Goal: Task Accomplishment & Management: Manage account settings

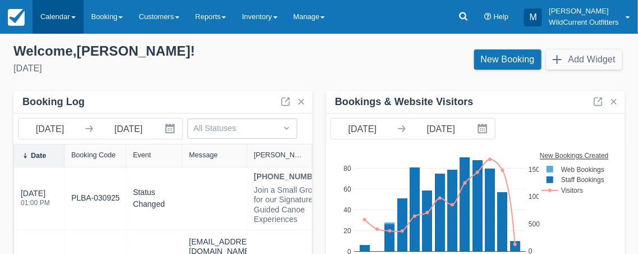
click at [74, 19] on link "Calendar" at bounding box center [58, 17] width 51 height 34
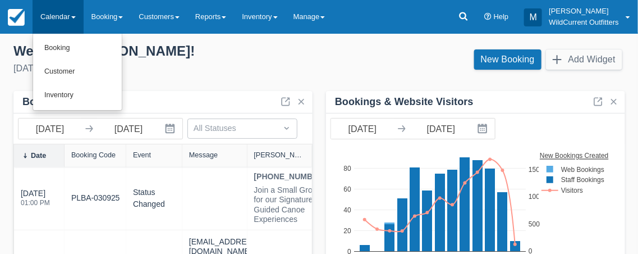
click at [239, 47] on div "Welcome , Michael !" at bounding box center [161, 51] width 297 height 17
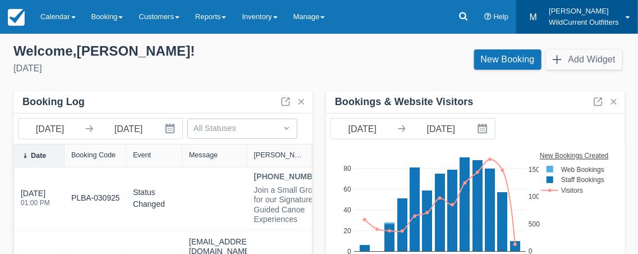
click at [627, 17] on span at bounding box center [628, 17] width 4 height 2
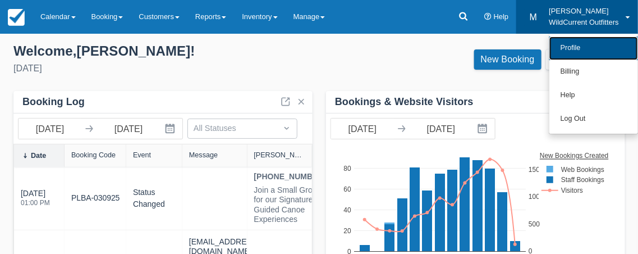
click at [575, 47] on link "Profile" at bounding box center [593, 48] width 89 height 24
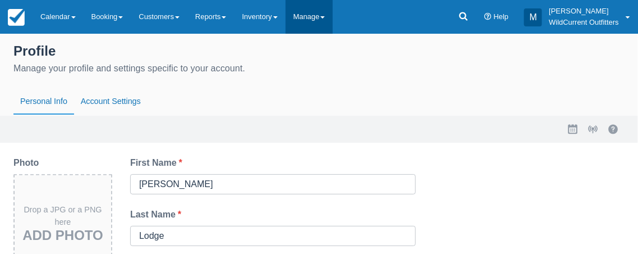
click at [329, 14] on link "Manage" at bounding box center [310, 17] width 48 height 34
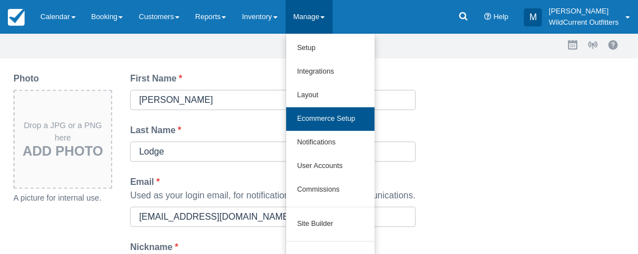
scroll to position [86, 0]
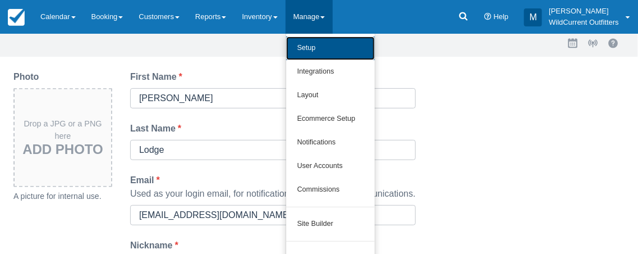
click at [330, 43] on link "Setup" at bounding box center [330, 48] width 89 height 24
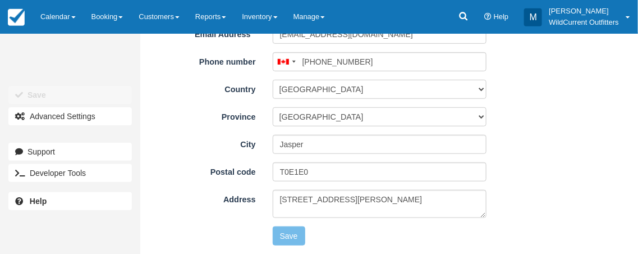
scroll to position [190, 0]
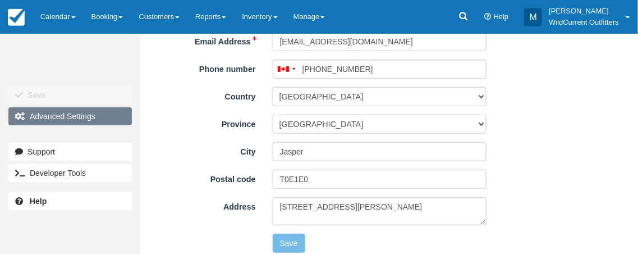
click at [71, 112] on span "Advanced Settings" at bounding box center [63, 116] width 66 height 9
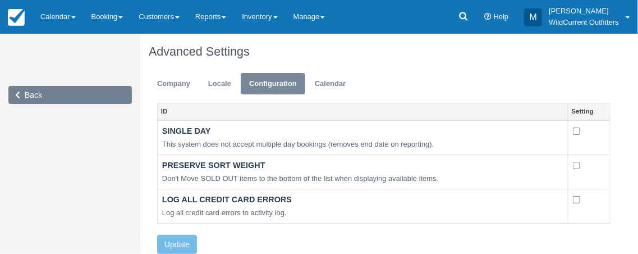
click at [51, 89] on link "Back" at bounding box center [69, 95] width 123 height 18
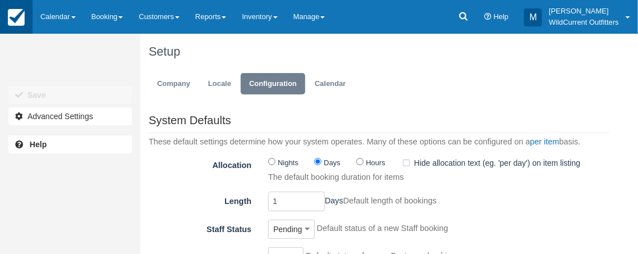
click at [12, 16] on img at bounding box center [16, 17] width 17 height 17
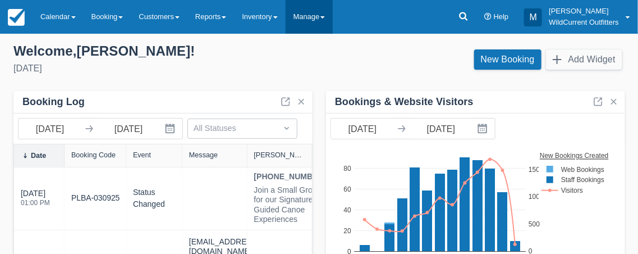
click at [325, 16] on span at bounding box center [322, 17] width 4 height 2
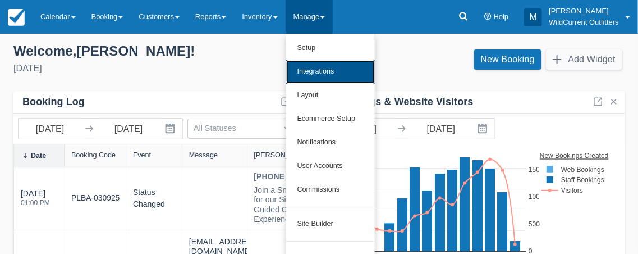
click at [325, 67] on link "Integrations" at bounding box center [330, 72] width 89 height 24
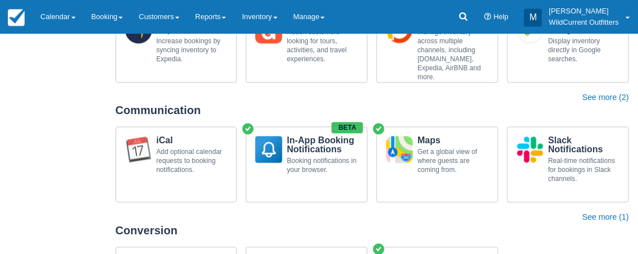
scroll to position [721, 0]
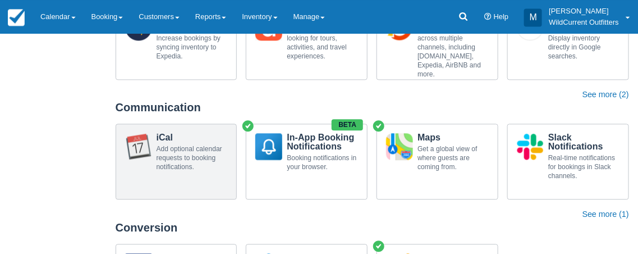
click at [164, 166] on div "Add optional calendar requests to booking notifications." at bounding box center [192, 157] width 71 height 27
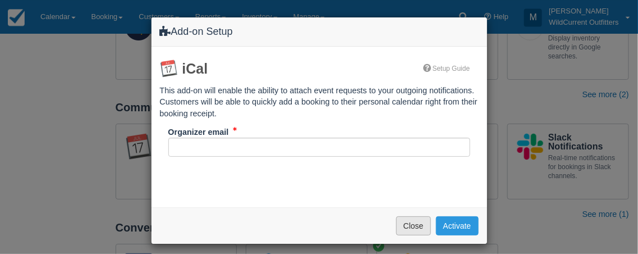
click at [416, 222] on button "Close" at bounding box center [413, 225] width 35 height 19
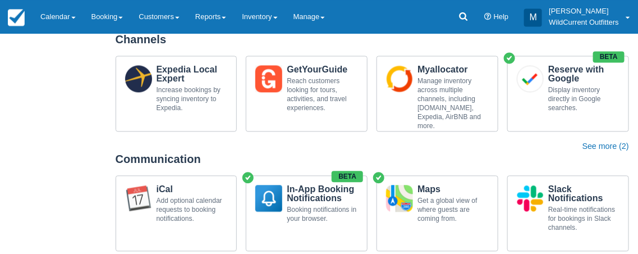
scroll to position [671, 0]
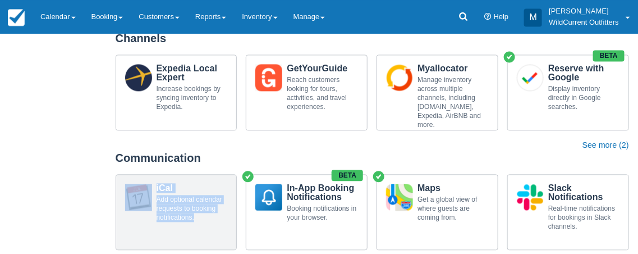
click at [143, 207] on div "iCal Add optional calendar requests to booking notifications." at bounding box center [177, 212] width 122 height 76
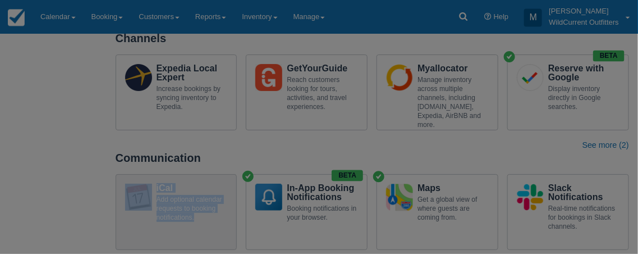
click at [0, 0] on div "Add-on Setup iCal Setup Guide This add-on will enable the ability to attach eve…" at bounding box center [0, 0] width 0 height 0
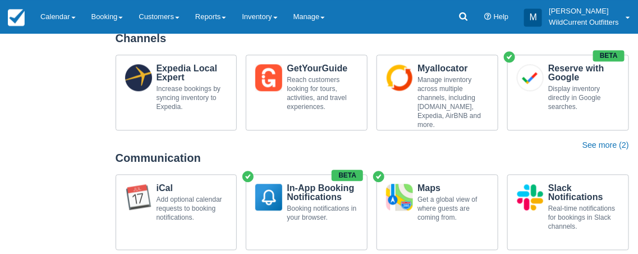
click at [140, 217] on div at bounding box center [319, 127] width 638 height 254
click at [105, 216] on div at bounding box center [319, 127] width 638 height 254
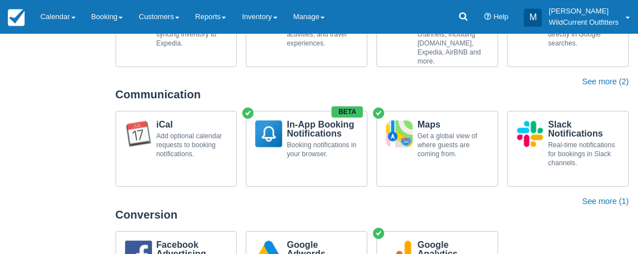
scroll to position [735, 0]
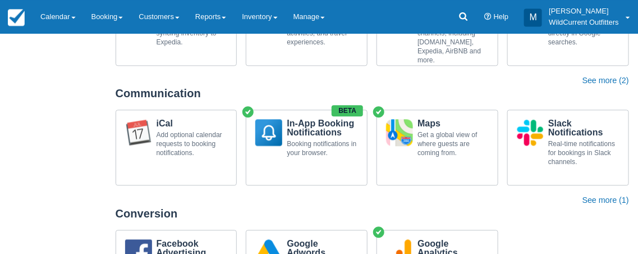
click at [154, 133] on div at bounding box center [319, 127] width 638 height 254
click at [163, 138] on div at bounding box center [319, 127] width 638 height 254
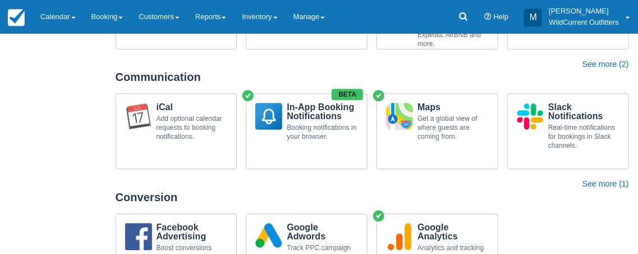
scroll to position [753, 0]
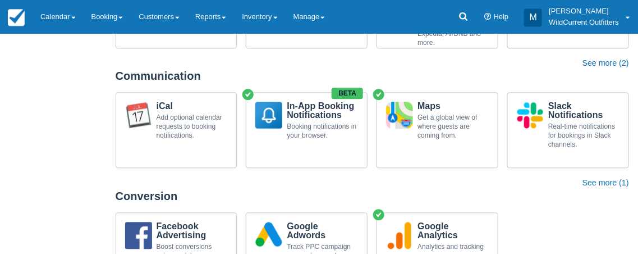
click at [196, 110] on div at bounding box center [319, 127] width 638 height 254
click at [150, 129] on div at bounding box center [319, 127] width 638 height 254
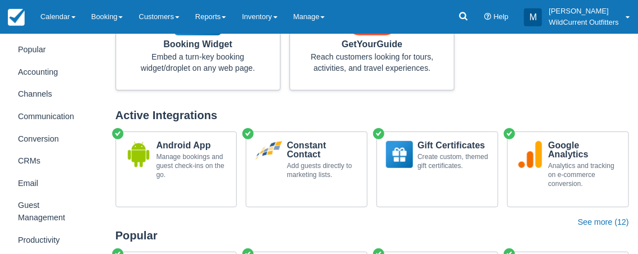
scroll to position [159, 0]
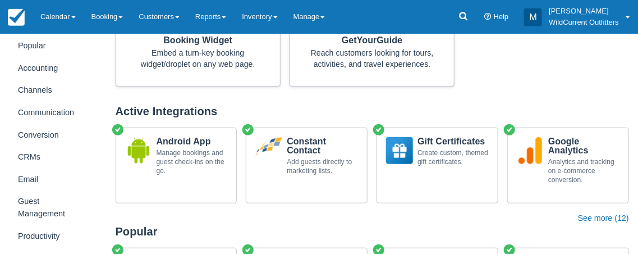
click at [35, 109] on div at bounding box center [319, 127] width 638 height 254
click at [36, 112] on div at bounding box center [319, 127] width 638 height 254
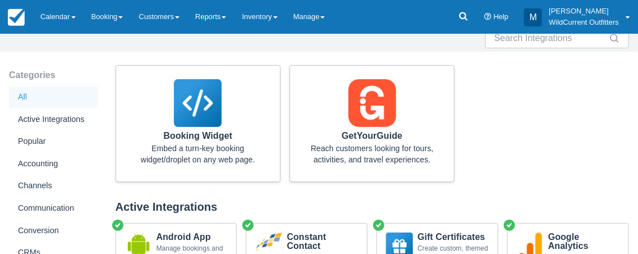
scroll to position [70, 0]
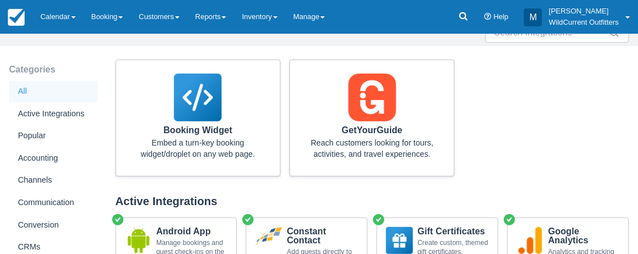
click at [59, 203] on div at bounding box center [319, 127] width 638 height 254
click at [52, 199] on div at bounding box center [319, 127] width 638 height 254
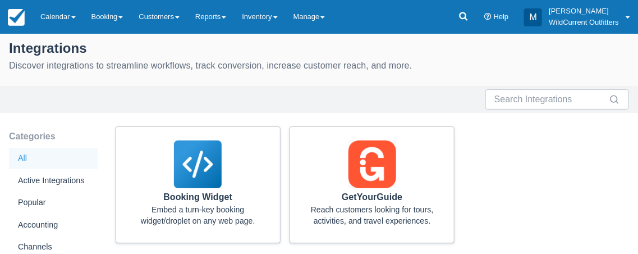
scroll to position [0, 0]
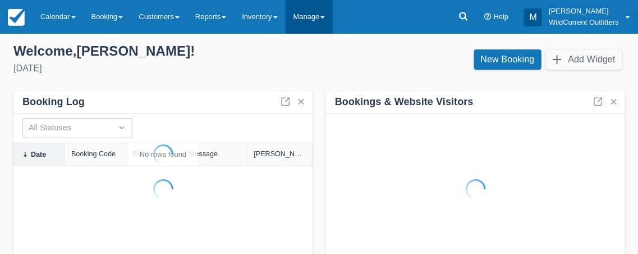
click at [329, 17] on link "Manage" at bounding box center [310, 17] width 48 height 34
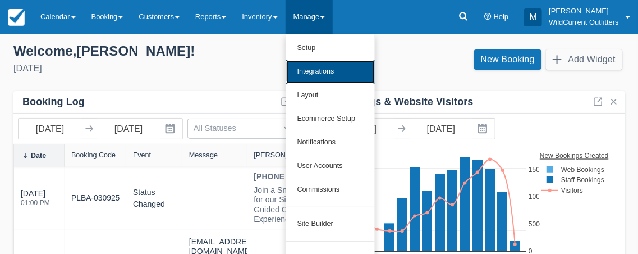
click at [328, 70] on link "Integrations" at bounding box center [330, 72] width 89 height 24
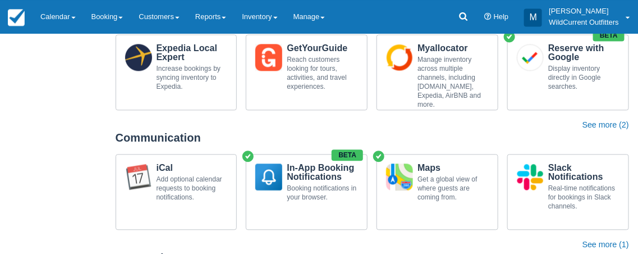
scroll to position [692, 0]
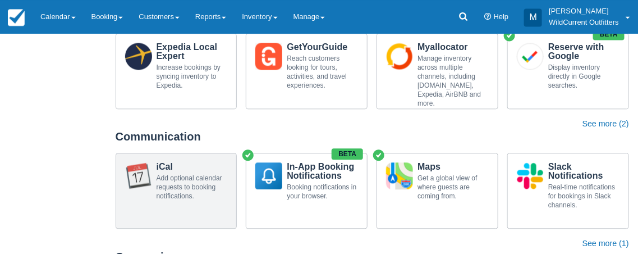
click at [144, 184] on img at bounding box center [138, 175] width 27 height 27
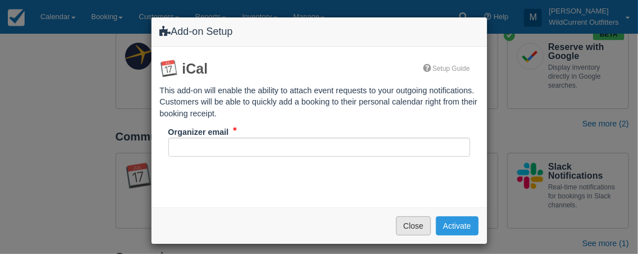
click at [403, 219] on button "Close" at bounding box center [413, 225] width 35 height 19
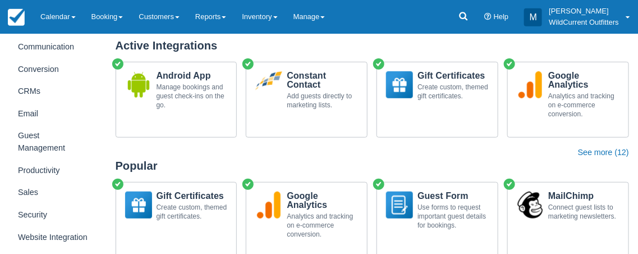
scroll to position [0, 0]
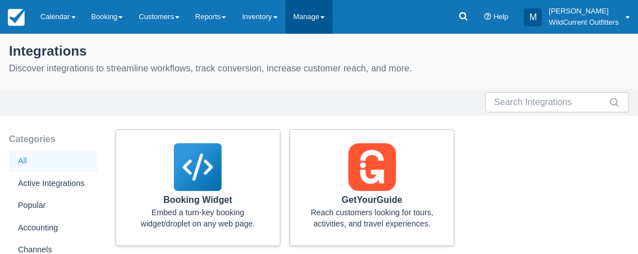
click at [330, 15] on link "Manage" at bounding box center [310, 17] width 48 height 34
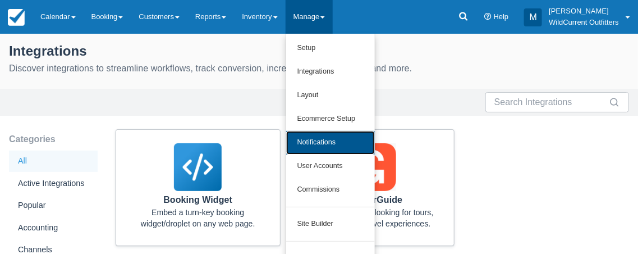
click at [324, 141] on link "Notifications" at bounding box center [330, 143] width 89 height 24
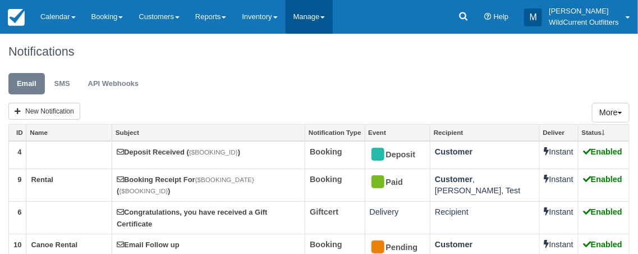
click at [318, 25] on link "Manage" at bounding box center [310, 17] width 48 height 34
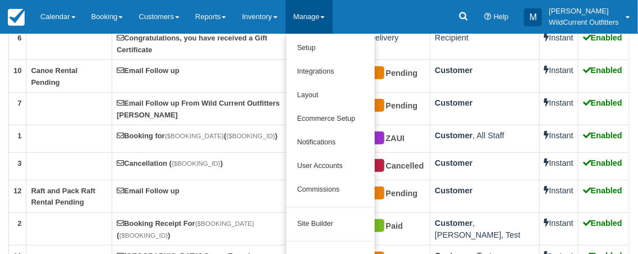
scroll to position [164, 0]
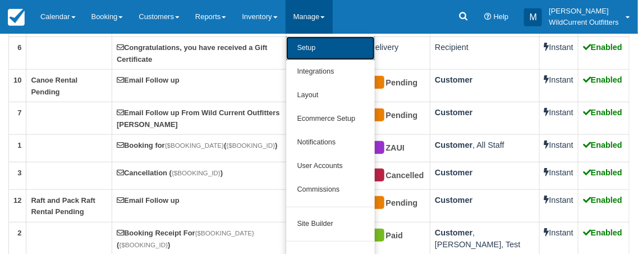
click at [321, 47] on link "Setup" at bounding box center [330, 48] width 89 height 24
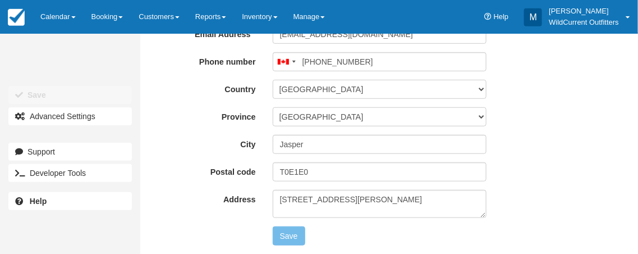
type input "[PHONE_NUMBER]"
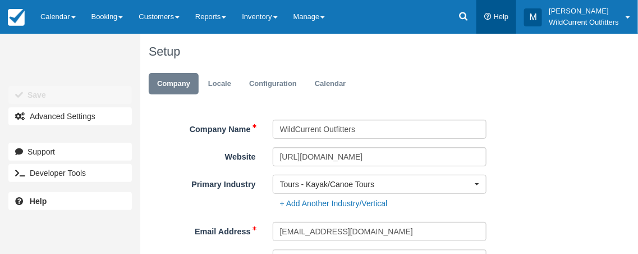
click at [497, 22] on link "Help" at bounding box center [497, 17] width 40 height 34
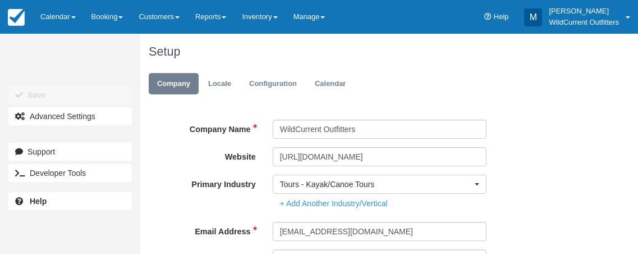
type input "(780) 931-3662"
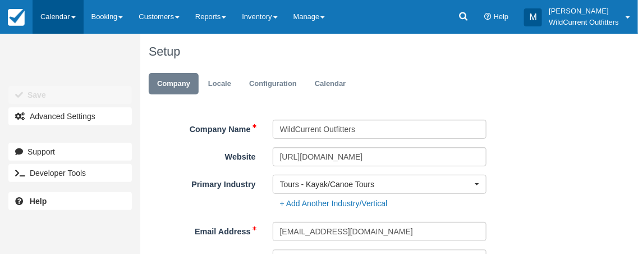
click at [72, 17] on span at bounding box center [73, 17] width 4 height 2
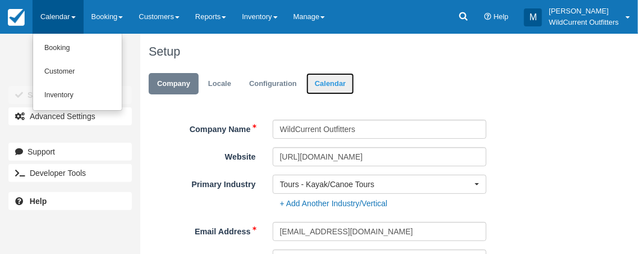
click at [323, 80] on link "Calendar" at bounding box center [330, 84] width 48 height 22
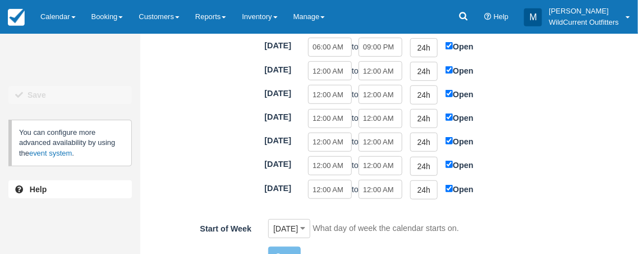
scroll to position [185, 0]
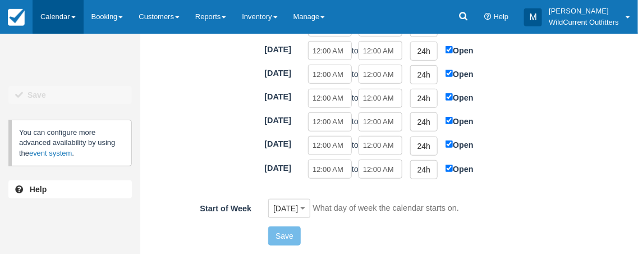
click at [71, 11] on link "Calendar" at bounding box center [58, 17] width 51 height 34
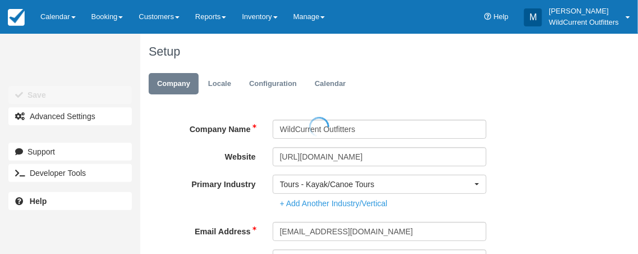
type input "[PHONE_NUMBER]"
click at [62, 18] on div at bounding box center [319, 127] width 638 height 254
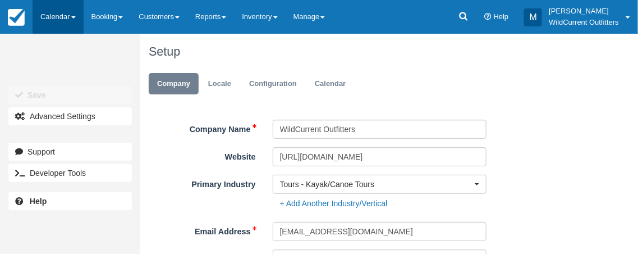
click at [73, 16] on span at bounding box center [73, 17] width 4 height 2
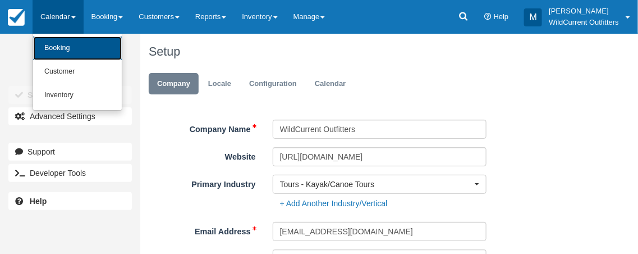
click at [53, 43] on link "Booking" at bounding box center [77, 48] width 89 height 24
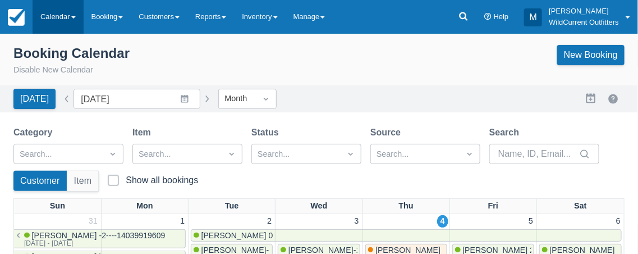
click at [54, 19] on link "Calendar" at bounding box center [58, 17] width 51 height 34
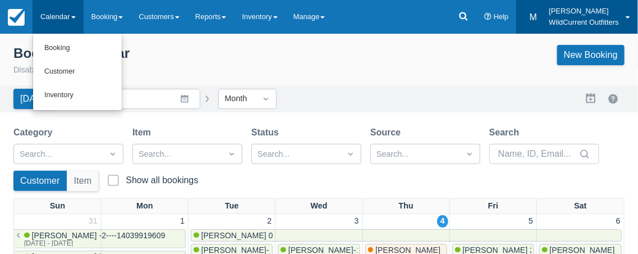
click at [629, 15] on link "M [PERSON_NAME] Outfitters" at bounding box center [577, 17] width 122 height 34
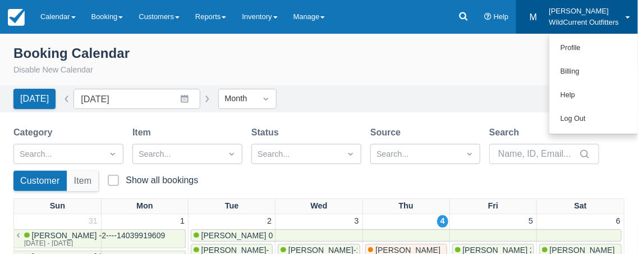
click at [487, 49] on div "Booking Calendar Disable New Calendar New Booking" at bounding box center [318, 60] width 611 height 31
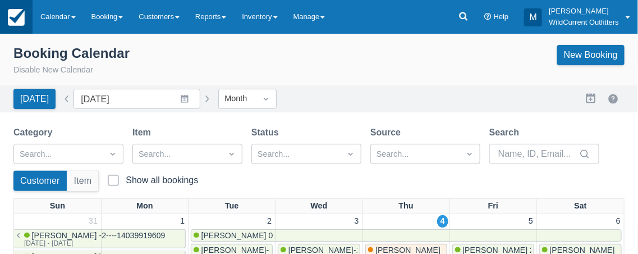
click at [17, 17] on img at bounding box center [16, 17] width 17 height 17
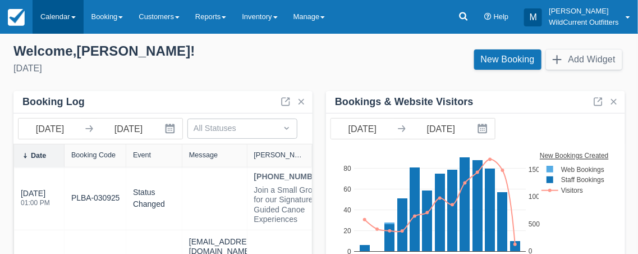
click at [67, 15] on link "Calendar" at bounding box center [58, 17] width 51 height 34
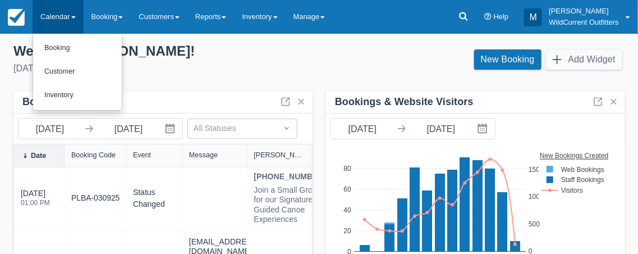
click at [59, 11] on link "Calendar" at bounding box center [58, 17] width 51 height 34
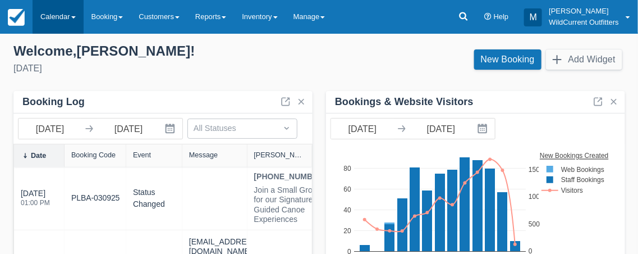
click at [72, 17] on span at bounding box center [73, 17] width 4 height 2
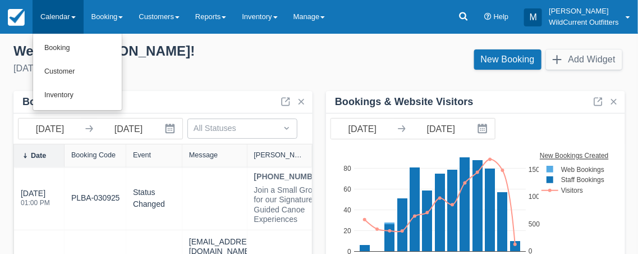
click at [72, 17] on span at bounding box center [73, 17] width 4 height 2
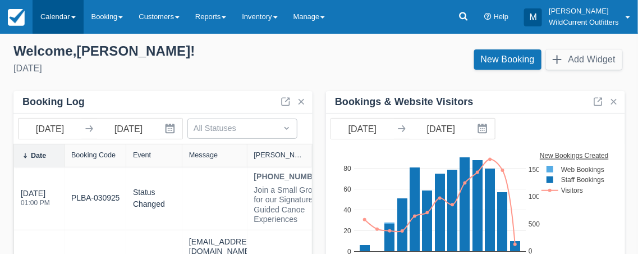
click at [61, 11] on link "Calendar" at bounding box center [58, 17] width 51 height 34
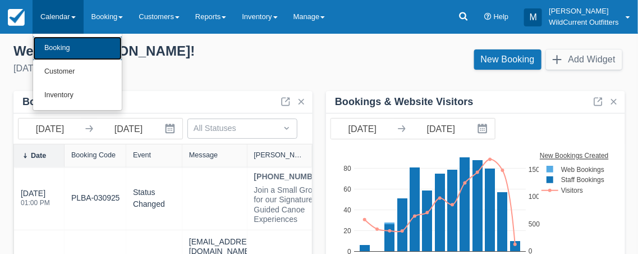
click at [58, 44] on link "Booking" at bounding box center [77, 48] width 89 height 24
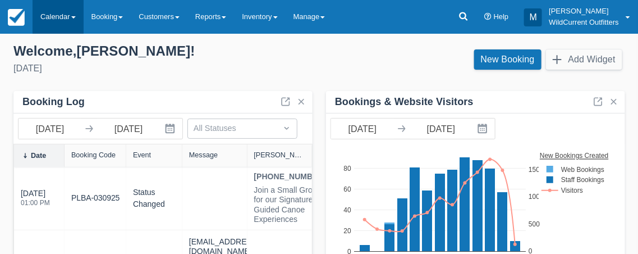
click at [74, 16] on span at bounding box center [73, 17] width 4 height 2
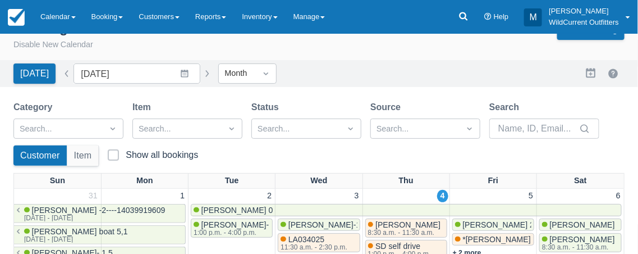
scroll to position [13, 0]
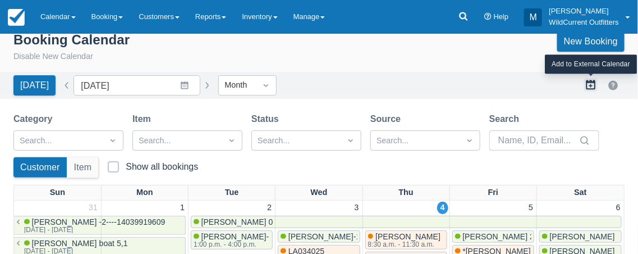
click at [593, 81] on button "button" at bounding box center [590, 84] width 13 height 13
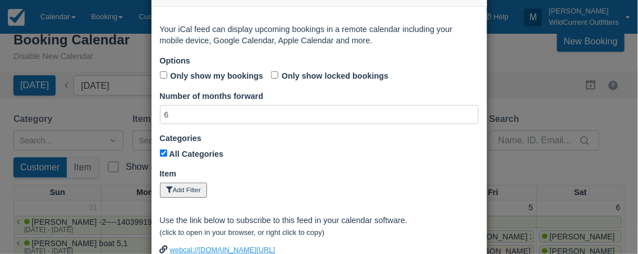
scroll to position [0, 0]
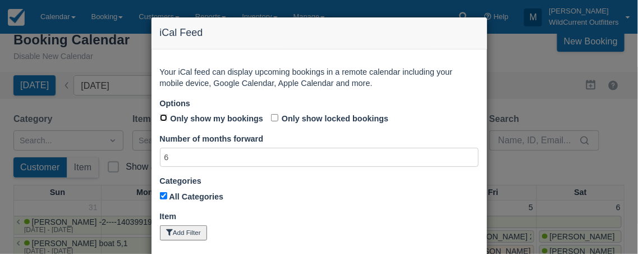
click at [164, 120] on input "Only show my bookings" at bounding box center [163, 117] width 7 height 7
checkbox input "true"
click at [175, 159] on input "6" at bounding box center [319, 158] width 319 height 20
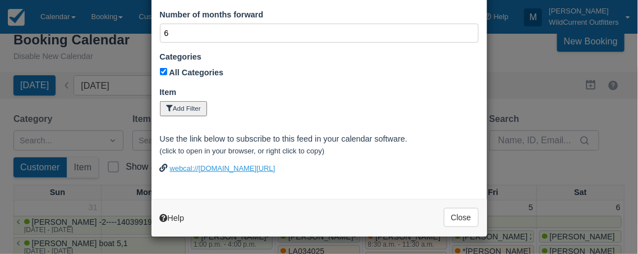
scroll to position [136, 0]
click at [201, 164] on link "webcal://[DOMAIN_NAME][URL]" at bounding box center [223, 168] width 106 height 8
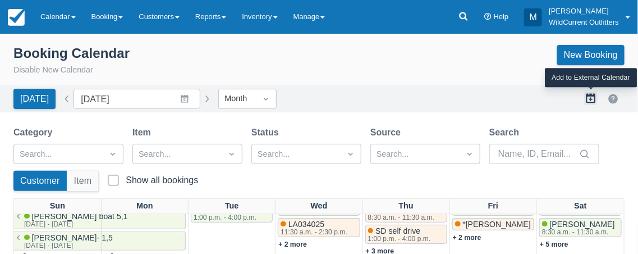
click at [585, 95] on button "button" at bounding box center [590, 97] width 13 height 13
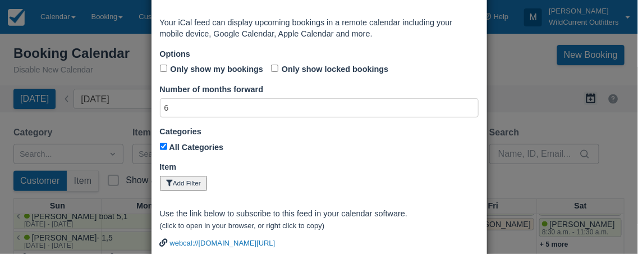
scroll to position [51, 0]
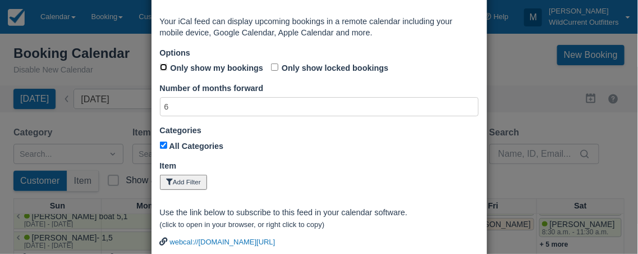
click at [162, 68] on input "Only show my bookings" at bounding box center [163, 66] width 7 height 7
checkbox input "false"
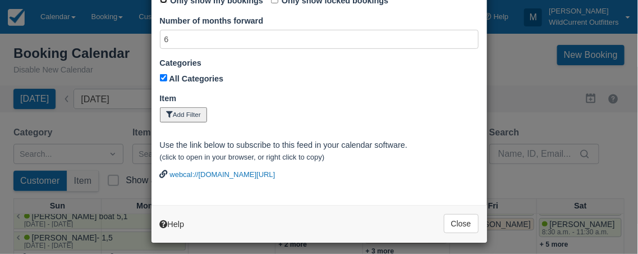
scroll to position [136, 0]
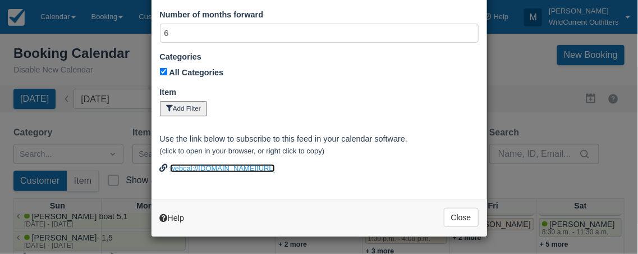
click at [276, 168] on link "webcal://[DOMAIN_NAME][URL]" at bounding box center [223, 168] width 106 height 8
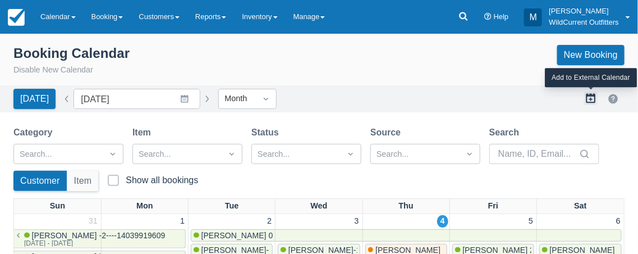
click at [587, 100] on button "button" at bounding box center [590, 97] width 13 height 13
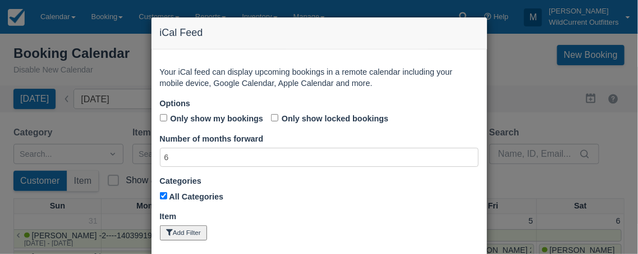
click at [165, 123] on div "Only show my bookings Only show locked bookings" at bounding box center [319, 118] width 319 height 13
click at [164, 118] on input "Only show my bookings" at bounding box center [163, 117] width 7 height 7
checkbox input "true"
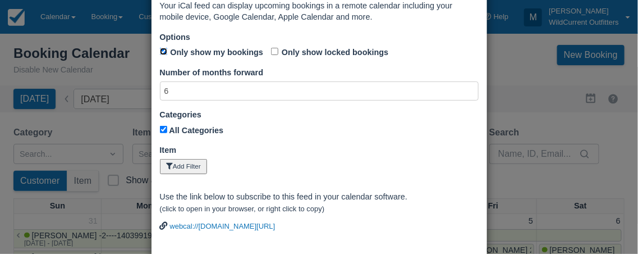
scroll to position [67, 0]
click at [174, 162] on button "Add Filter" at bounding box center [184, 166] width 48 height 16
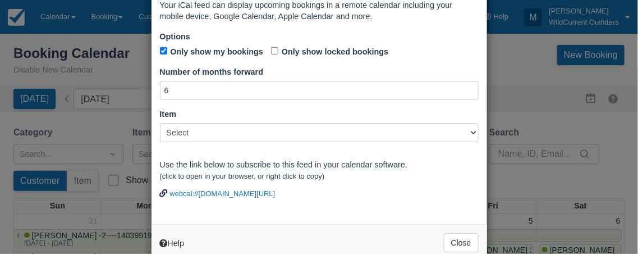
click at [474, 130] on select "Select Signature Canoe Experience- Private Signature Guided Private Canoe Exper…" at bounding box center [319, 132] width 319 height 19
select select "10"
click at [160, 123] on select "Select Signature Canoe Experience- Private Signature Guided Private Canoe Exper…" at bounding box center [319, 132] width 319 height 19
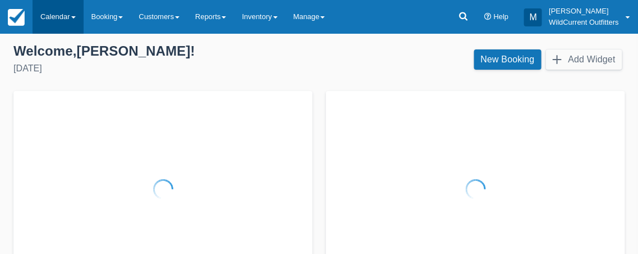
click at [67, 19] on link "Calendar" at bounding box center [58, 17] width 51 height 34
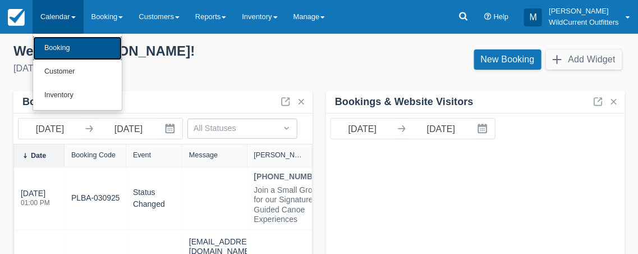
click at [62, 47] on link "Booking" at bounding box center [77, 48] width 89 height 24
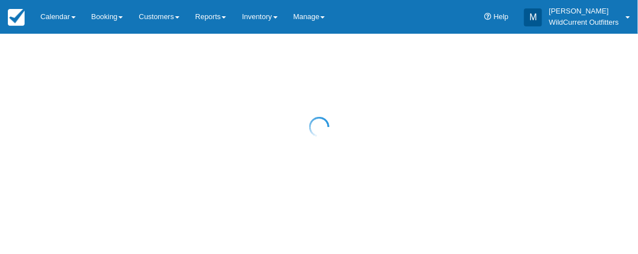
click at [65, 20] on div at bounding box center [319, 127] width 638 height 254
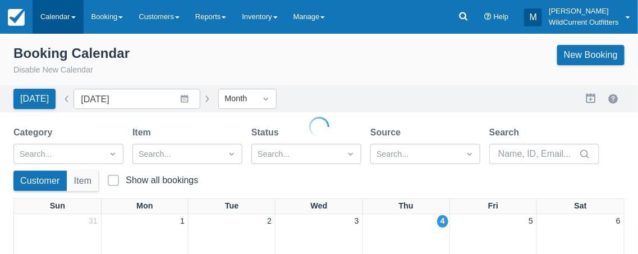
click at [67, 13] on link "Calendar" at bounding box center [58, 17] width 51 height 34
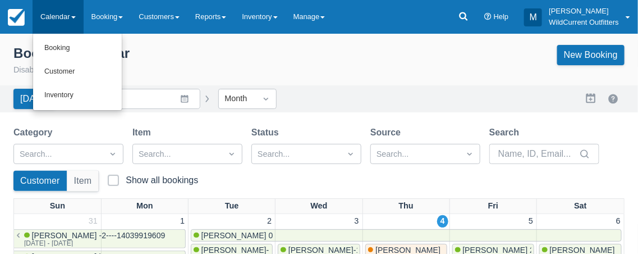
scroll to position [21, 0]
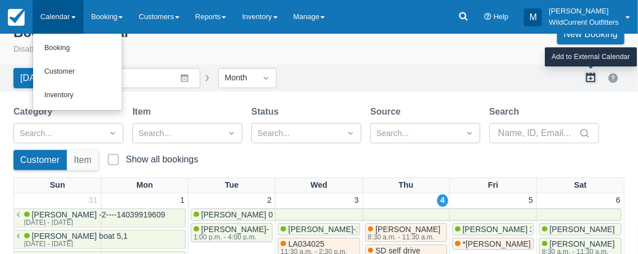
click at [595, 80] on button "button" at bounding box center [590, 77] width 13 height 13
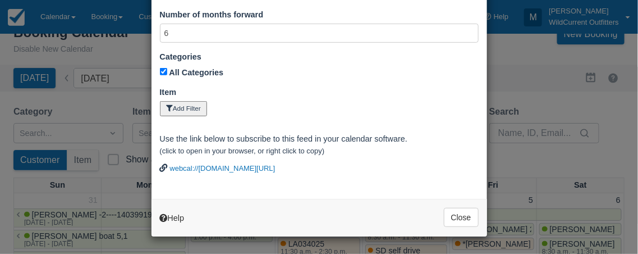
scroll to position [136, 0]
click at [208, 166] on link "webcal://wildcurrentoutfitter.checkfront.com/view/bookings/ics/?id=8b1631e95dab…" at bounding box center [223, 168] width 106 height 8
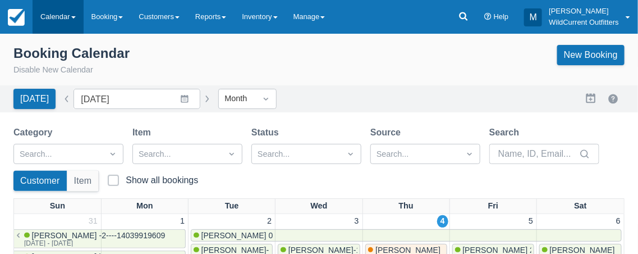
click at [61, 13] on link "Calendar" at bounding box center [58, 17] width 51 height 34
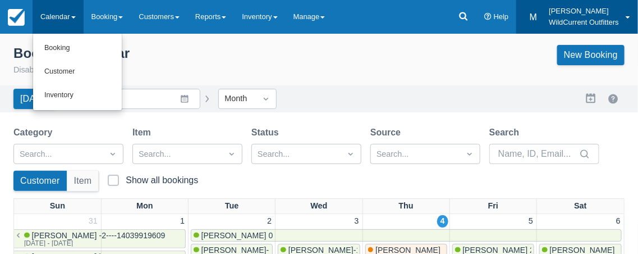
click at [624, 13] on link "M [PERSON_NAME] Outfitters" at bounding box center [577, 17] width 122 height 34
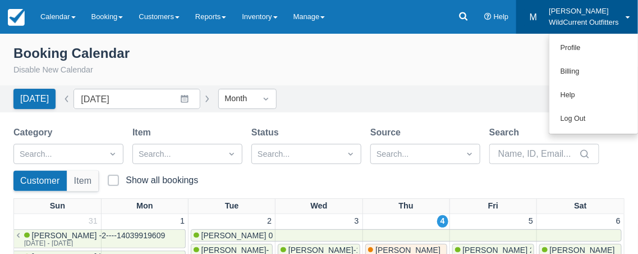
click at [537, 14] on div "M" at bounding box center [533, 17] width 18 height 18
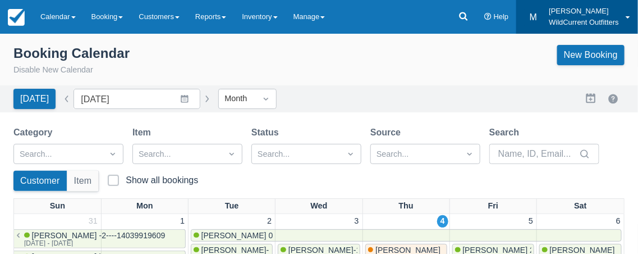
click at [561, 10] on p "[PERSON_NAME]" at bounding box center [584, 11] width 70 height 11
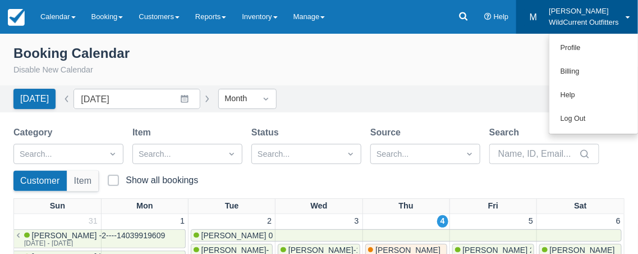
click at [561, 10] on p "[PERSON_NAME]" at bounding box center [584, 11] width 70 height 11
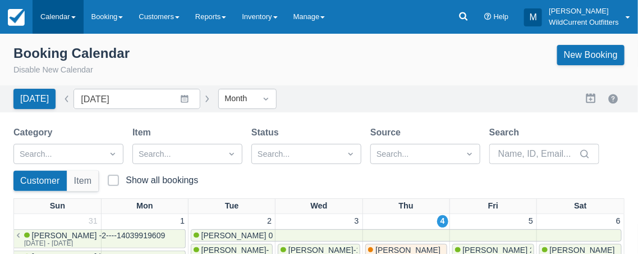
click at [61, 22] on link "Calendar" at bounding box center [58, 17] width 51 height 34
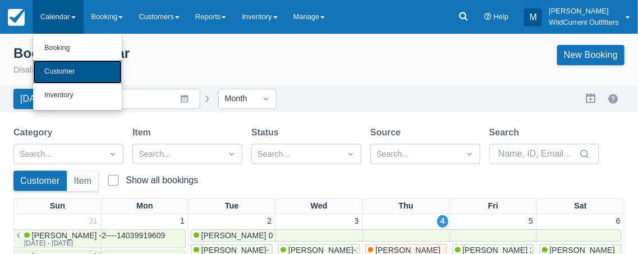
click at [75, 65] on link "Customer" at bounding box center [77, 72] width 89 height 24
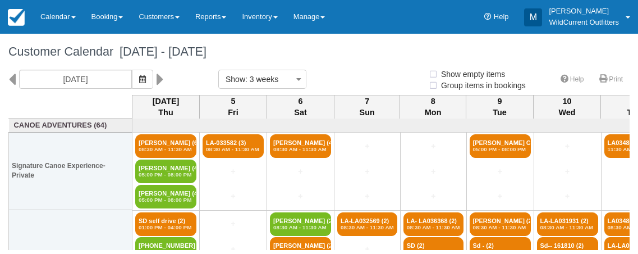
select select
click at [146, 76] on icon "button" at bounding box center [142, 79] width 7 height 8
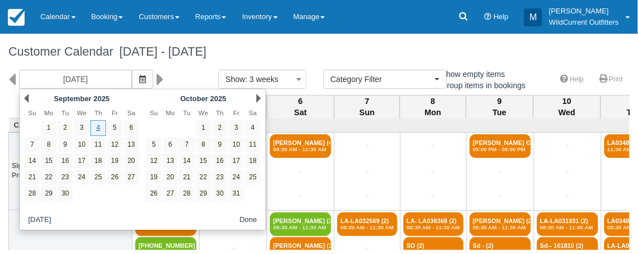
click at [187, 70] on div "[DATE]" at bounding box center [105, 79] width 210 height 19
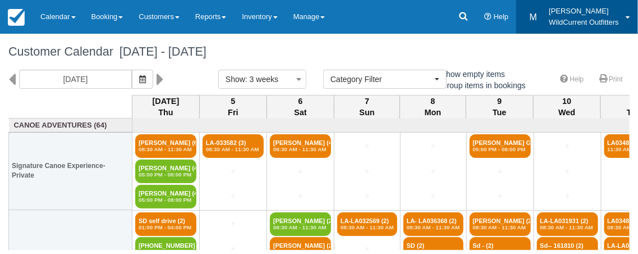
click at [616, 17] on p "WildCurrent Outfitters" at bounding box center [584, 22] width 70 height 11
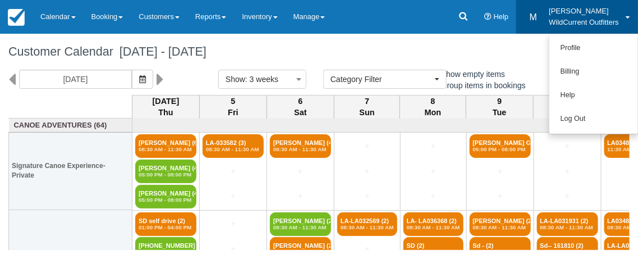
click at [534, 53] on h1 "Customer Calendar [DATE] - [DATE]" at bounding box center [318, 51] width 621 height 13
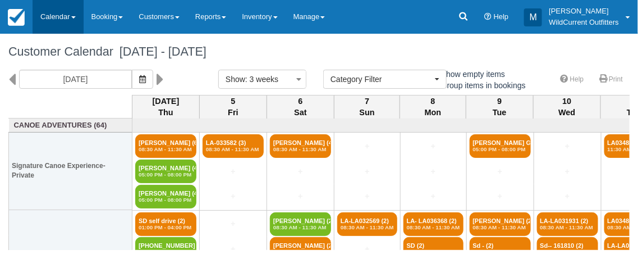
click at [54, 16] on link "Calendar" at bounding box center [58, 17] width 51 height 34
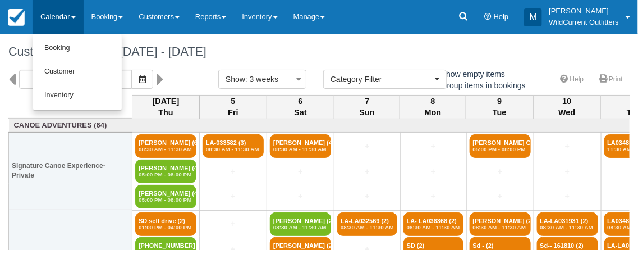
click at [47, 34] on ul "Booking Customer Inventory" at bounding box center [78, 72] width 90 height 77
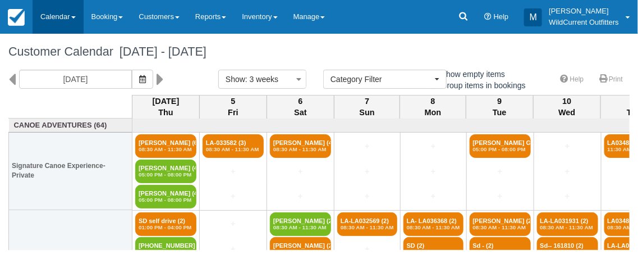
click at [56, 17] on link "Calendar" at bounding box center [58, 17] width 51 height 34
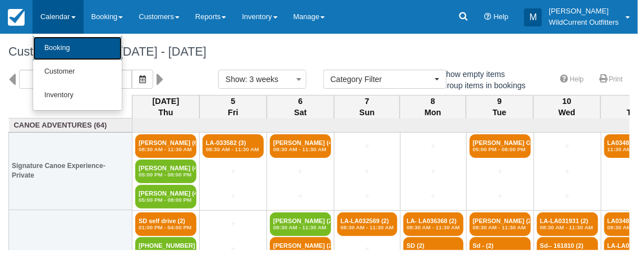
click at [52, 53] on link "Booking" at bounding box center [77, 48] width 89 height 24
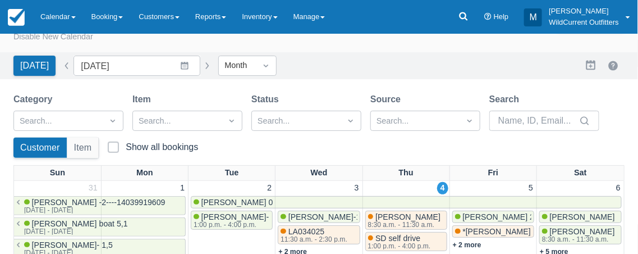
scroll to position [40, 0]
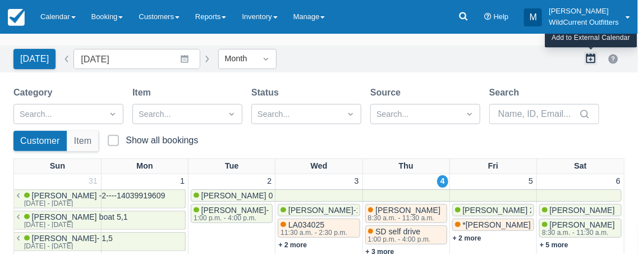
click at [589, 59] on button "button" at bounding box center [590, 58] width 13 height 13
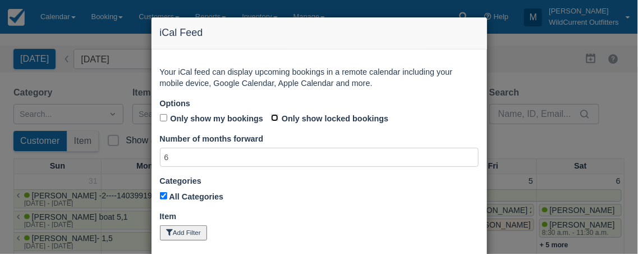
click at [273, 116] on input "Only show locked bookings" at bounding box center [274, 117] width 7 height 7
checkbox input "true"
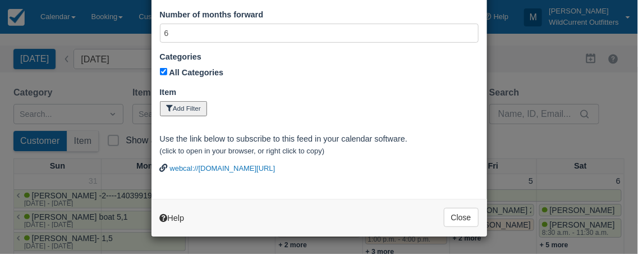
scroll to position [136, 0]
click at [213, 164] on link "webcal://wildcurrentoutfitter.checkfront.com/view/bookings/ics/?id=8b1631e95dab…" at bounding box center [223, 168] width 106 height 8
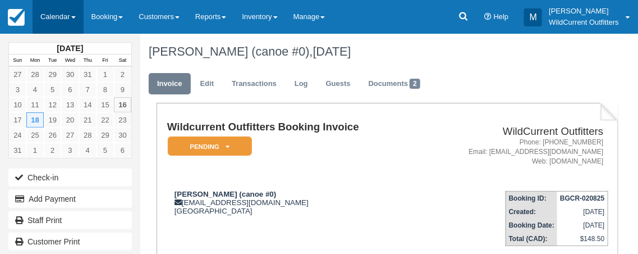
click at [36, 27] on link "Calendar" at bounding box center [58, 17] width 51 height 34
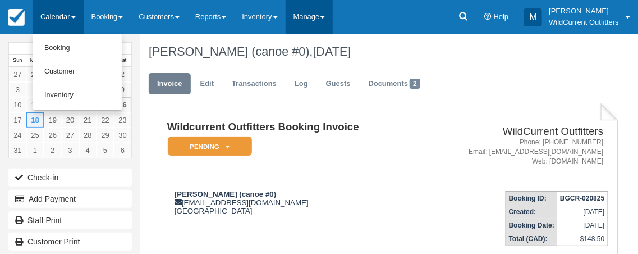
click at [326, 13] on link "Manage" at bounding box center [310, 17] width 48 height 34
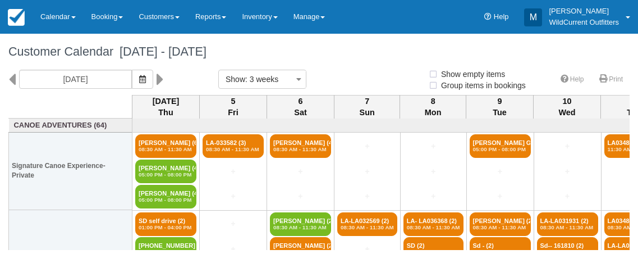
select select
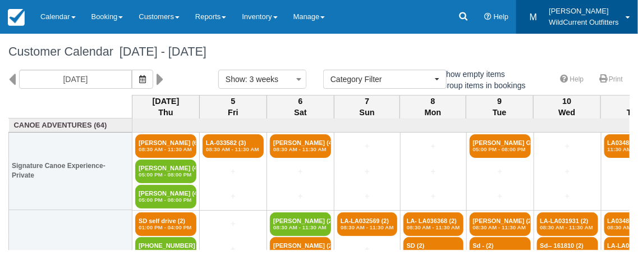
click at [625, 7] on link "M Michael WildCurrent Outfitters" at bounding box center [577, 17] width 122 height 34
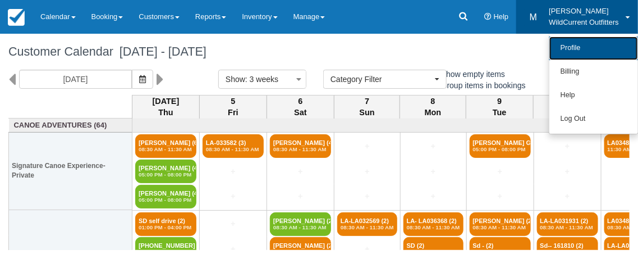
click at [561, 53] on link "Profile" at bounding box center [593, 48] width 89 height 24
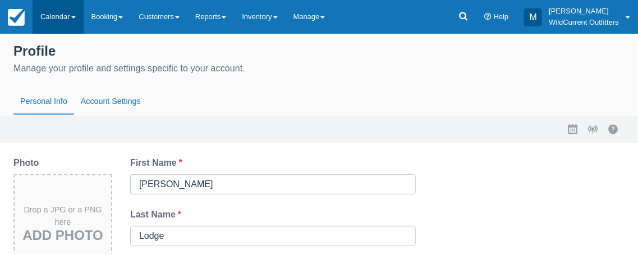
click at [62, 18] on link "Calendar" at bounding box center [58, 17] width 51 height 34
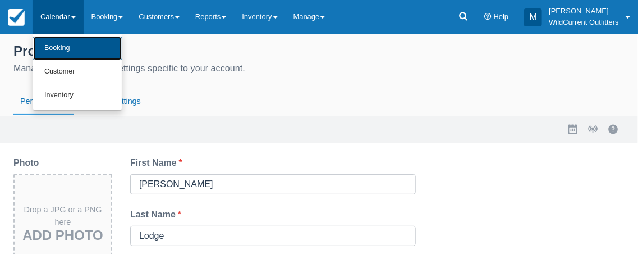
click at [60, 45] on link "Booking" at bounding box center [77, 48] width 89 height 24
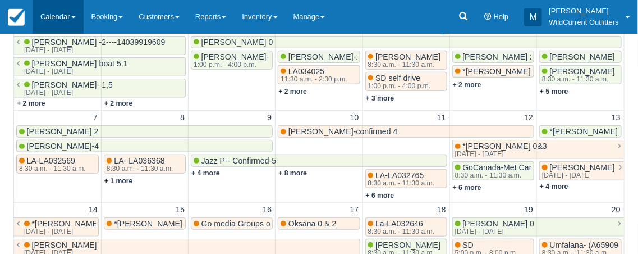
click at [72, 9] on link "Calendar" at bounding box center [58, 17] width 51 height 34
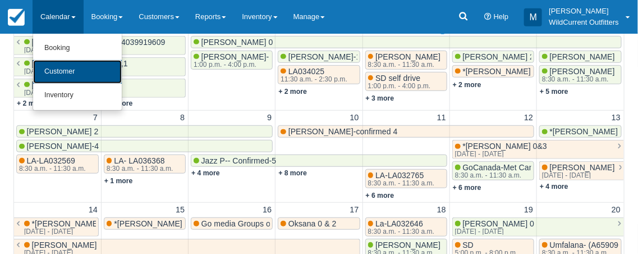
click at [66, 74] on link "Customer" at bounding box center [77, 72] width 89 height 24
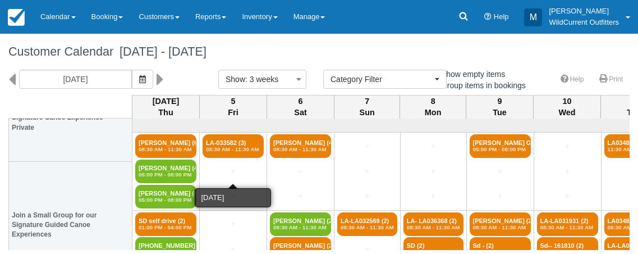
select select
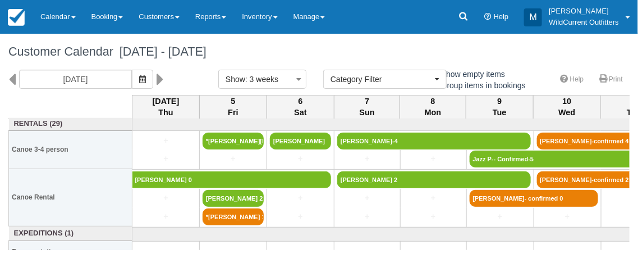
scroll to position [227, 0]
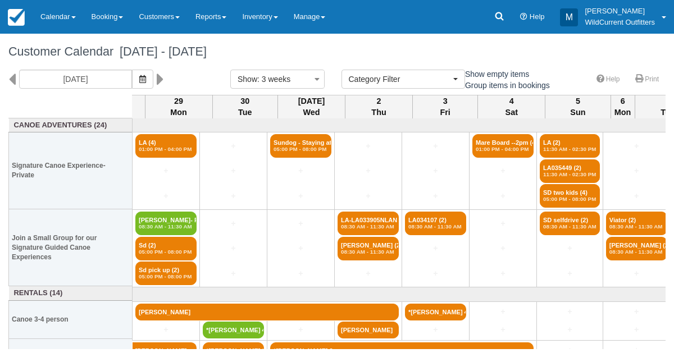
select select
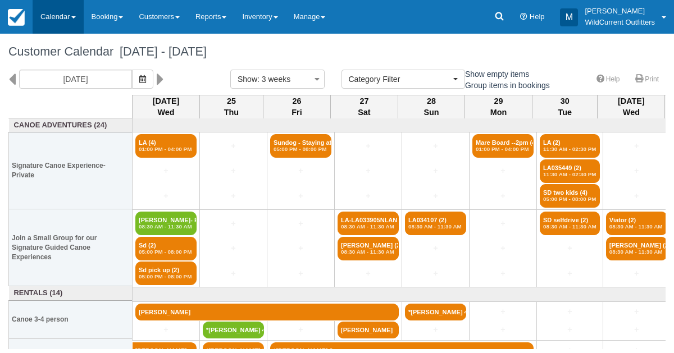
click at [54, 19] on link "Calendar" at bounding box center [58, 17] width 51 height 34
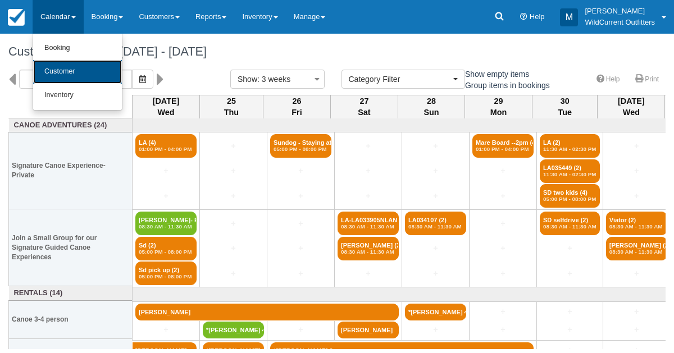
click at [50, 67] on link "Customer" at bounding box center [77, 72] width 89 height 24
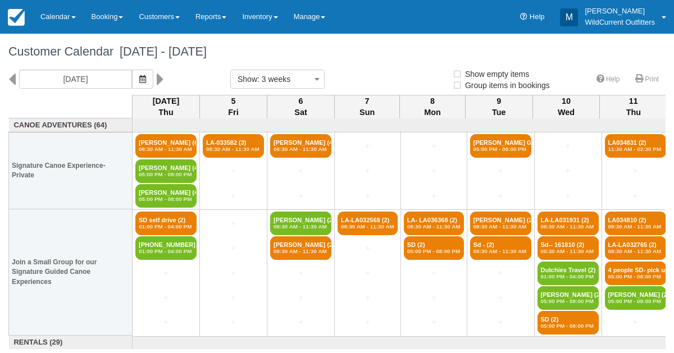
select select
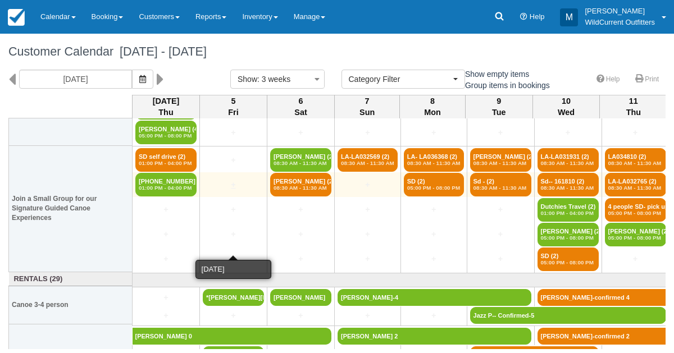
scroll to position [132, 0]
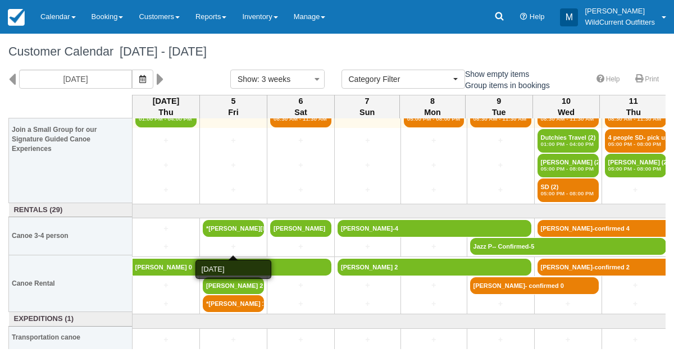
click at [233, 301] on link "*[PERSON_NAME] 1" at bounding box center [233, 303] width 61 height 17
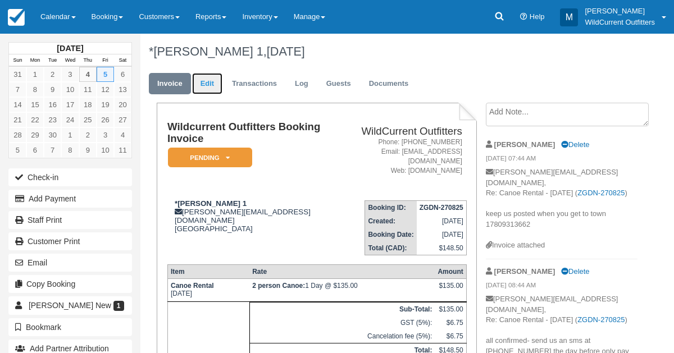
click at [206, 81] on link "Edit" at bounding box center [207, 84] width 30 height 22
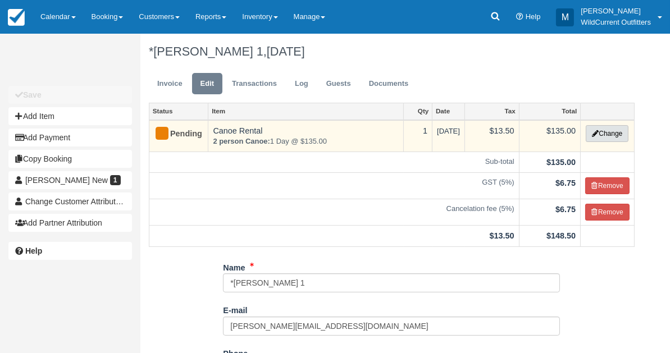
click at [613, 127] on button "Change" at bounding box center [606, 133] width 43 height 17
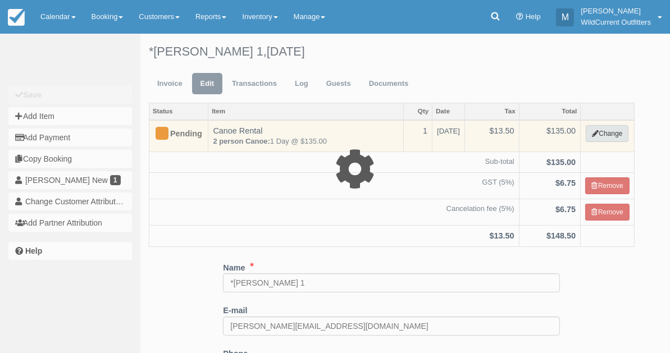
select select "7"
type input "135.00"
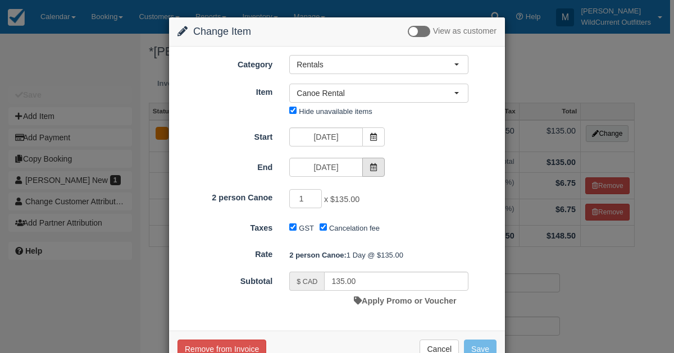
click at [379, 162] on span at bounding box center [373, 167] width 22 height 19
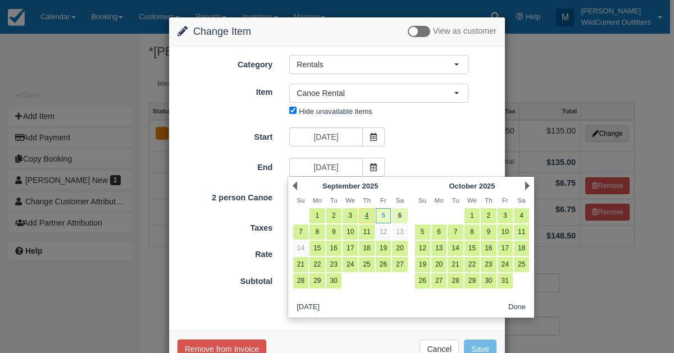
click at [400, 211] on link "6" at bounding box center [399, 215] width 15 height 15
type input "09/06/25"
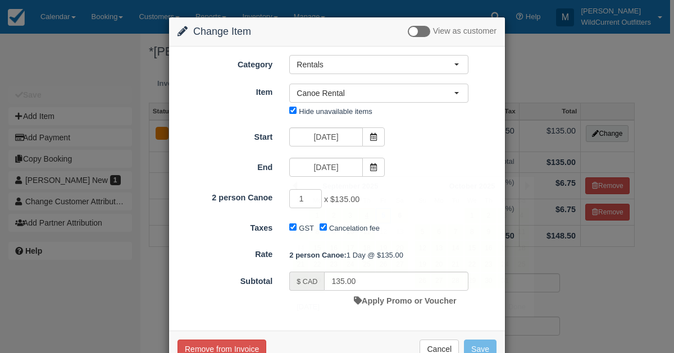
type input "270.00"
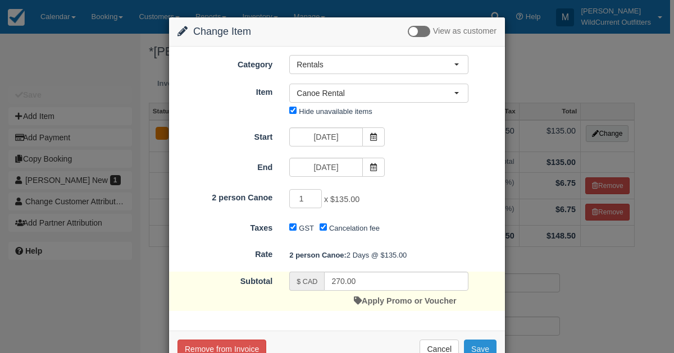
click at [475, 341] on button "Save" at bounding box center [480, 349] width 33 height 19
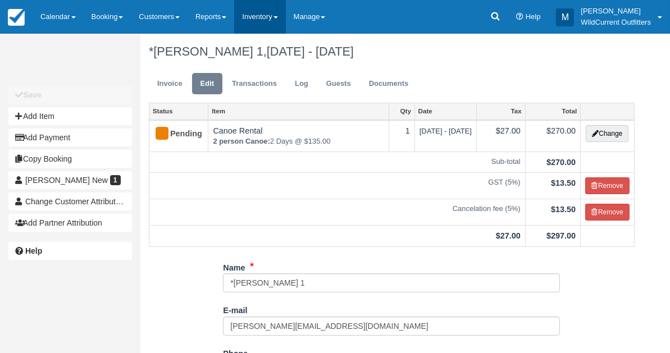
click at [264, 16] on link "Inventory" at bounding box center [259, 17] width 51 height 34
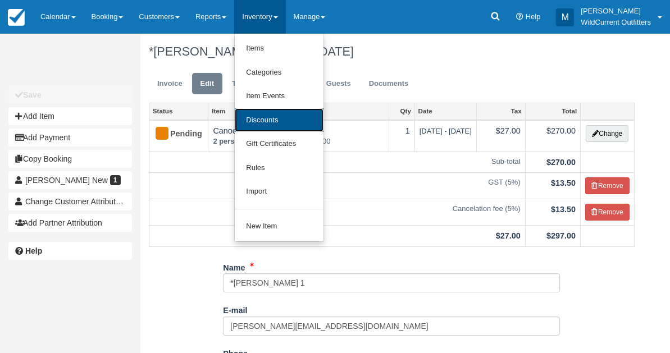
click at [260, 115] on link "Discounts" at bounding box center [279, 120] width 89 height 24
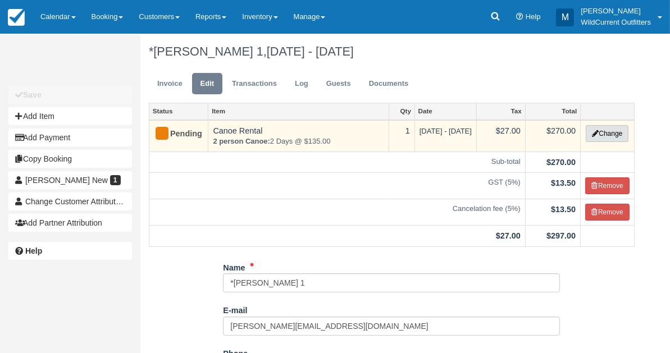
click at [605, 135] on button "Change" at bounding box center [606, 133] width 43 height 17
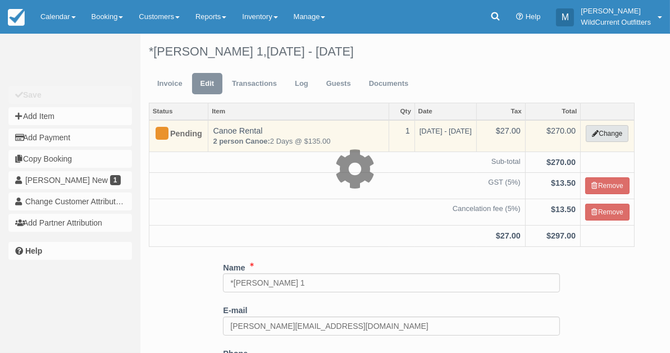
select select "7"
type input "270.00"
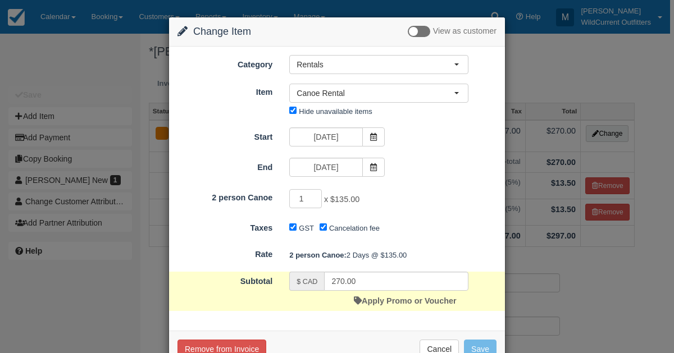
click at [388, 295] on div "Apply Promo or Voucher" at bounding box center [405, 301] width 102 height 20
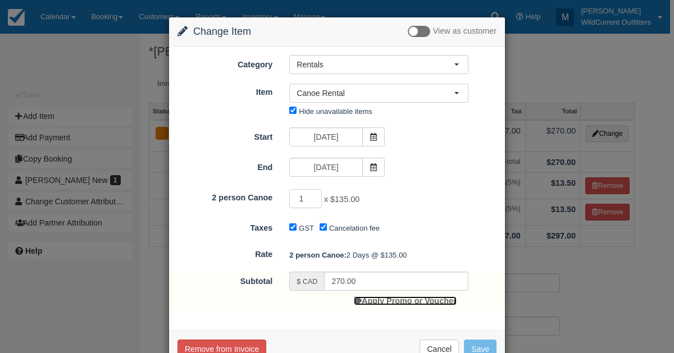
click at [388, 296] on link "Apply Promo or Voucher" at bounding box center [405, 300] width 102 height 9
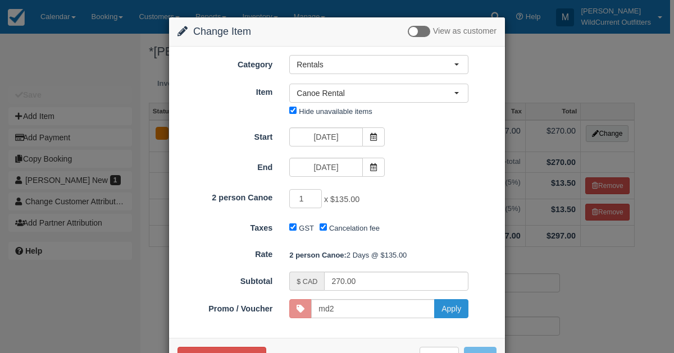
click at [444, 305] on button "Apply" at bounding box center [451, 308] width 34 height 19
type input "MD2"
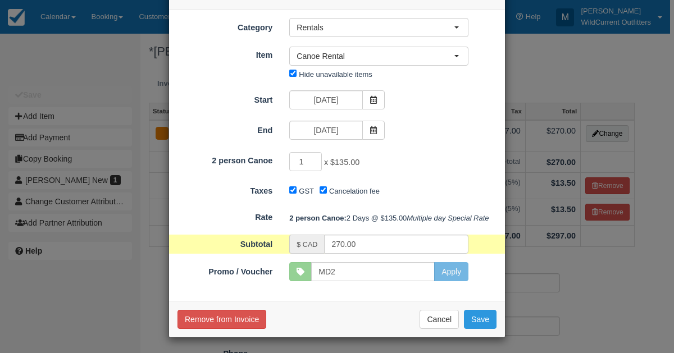
scroll to position [56, 0]
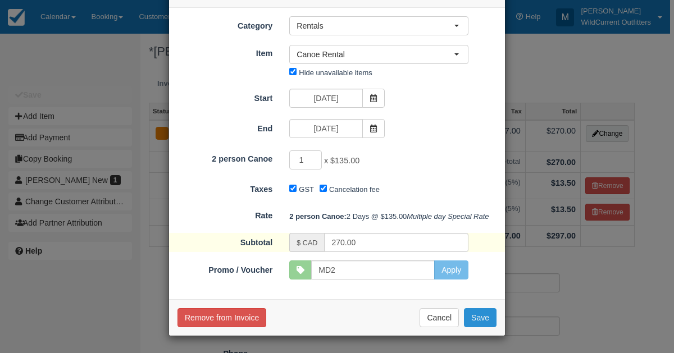
click at [489, 317] on button "Save" at bounding box center [480, 317] width 33 height 19
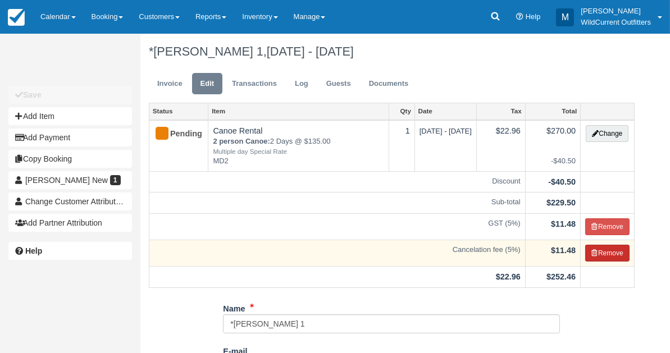
click at [598, 254] on button "Remove" at bounding box center [607, 253] width 44 height 17
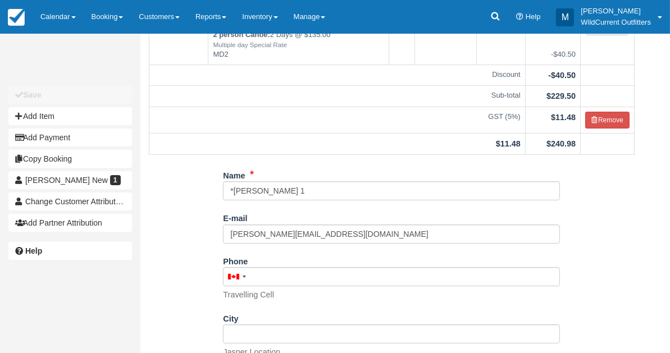
scroll to position [215, 0]
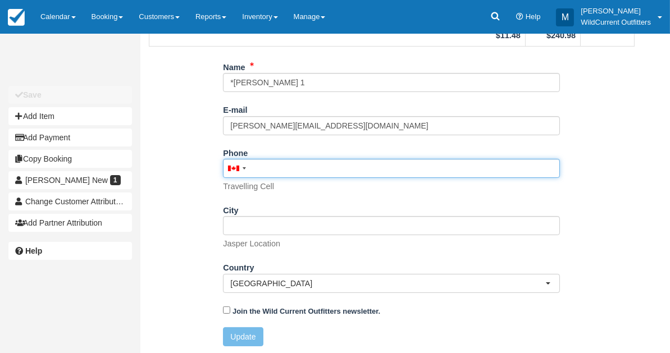
click at [261, 161] on input "Phone" at bounding box center [391, 168] width 337 height 19
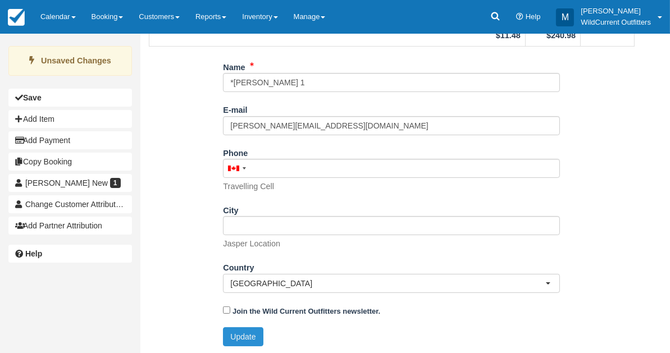
click at [253, 335] on button "Update" at bounding box center [243, 336] width 40 height 19
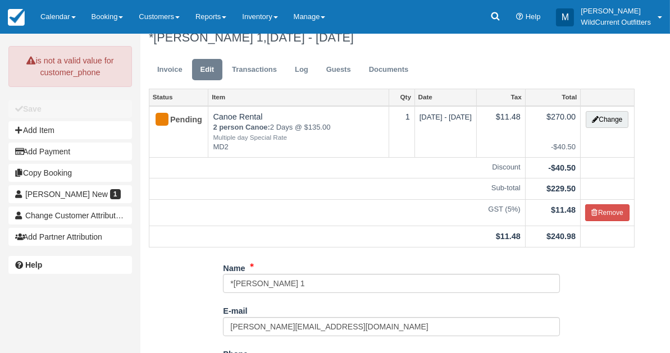
scroll to position [0, 0]
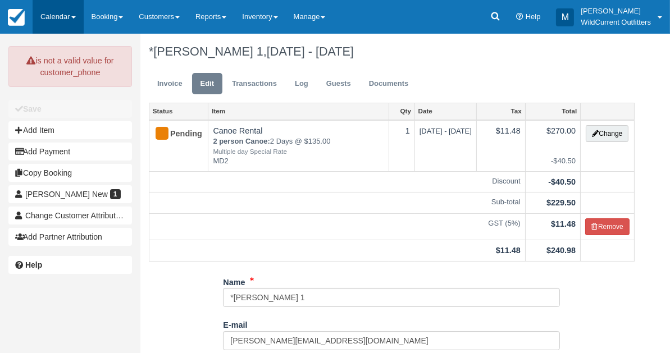
click at [56, 19] on link "Calendar" at bounding box center [58, 17] width 51 height 34
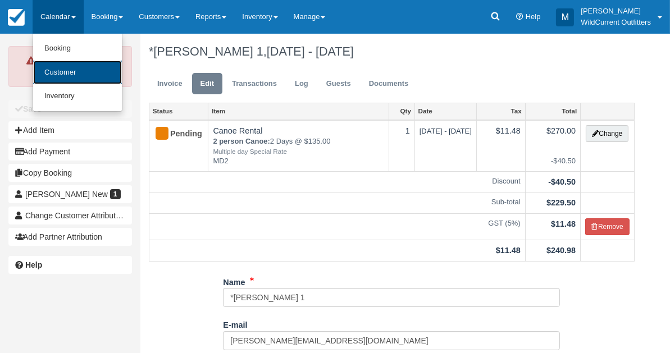
click at [54, 70] on link "Customer" at bounding box center [77, 73] width 89 height 24
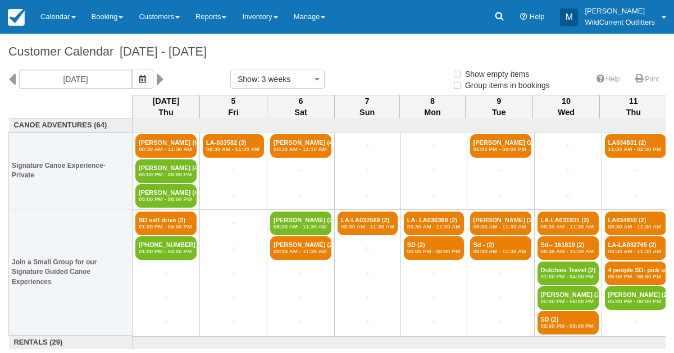
select select
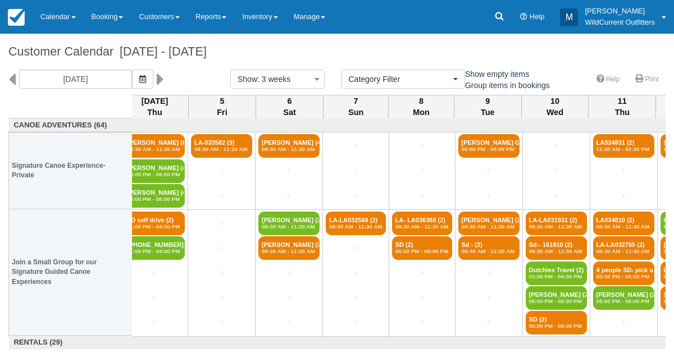
scroll to position [0, 10]
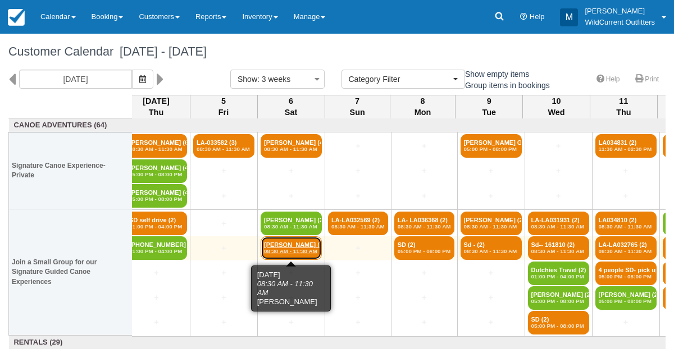
click at [292, 244] on link "Madeleine Kehle (2) 08:30 AM - 11:30 AM" at bounding box center [290, 248] width 61 height 24
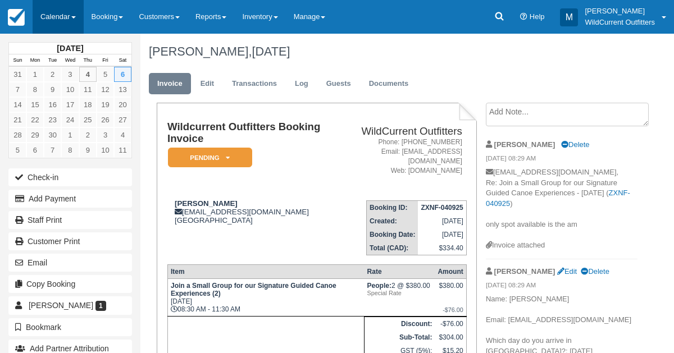
click at [54, 7] on link "Calendar" at bounding box center [58, 17] width 51 height 34
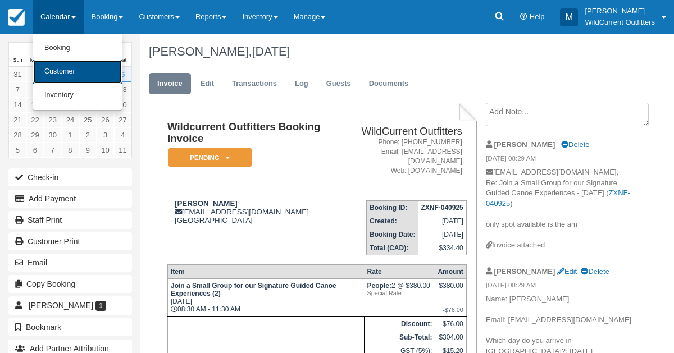
click at [49, 70] on link "Customer" at bounding box center [77, 72] width 89 height 24
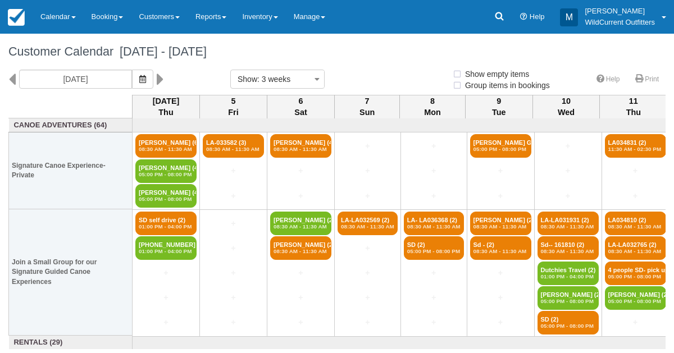
select select
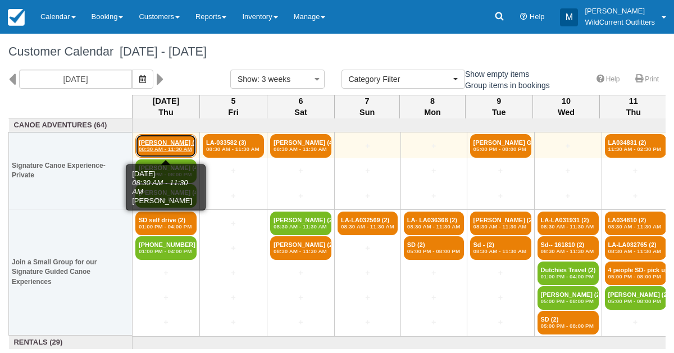
click at [170, 146] on em "08:30 AM - 11:30 AM" at bounding box center [166, 149] width 54 height 7
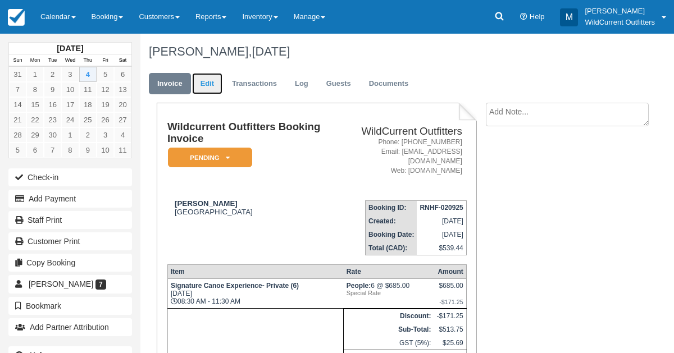
click at [209, 86] on link "Edit" at bounding box center [207, 84] width 30 height 22
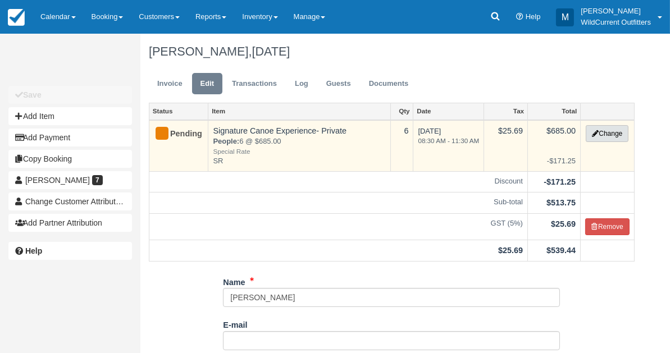
click at [604, 129] on button "Change" at bounding box center [606, 133] width 43 height 17
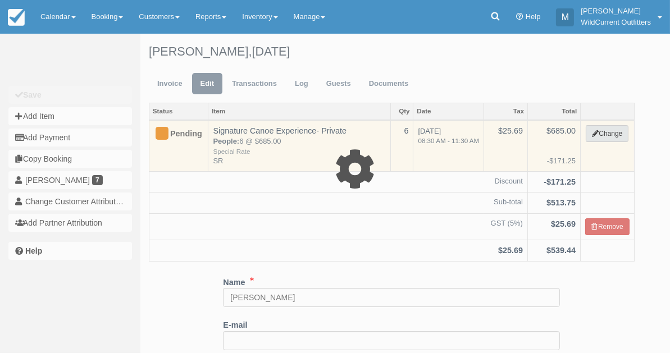
type input "685.00"
type input "SR"
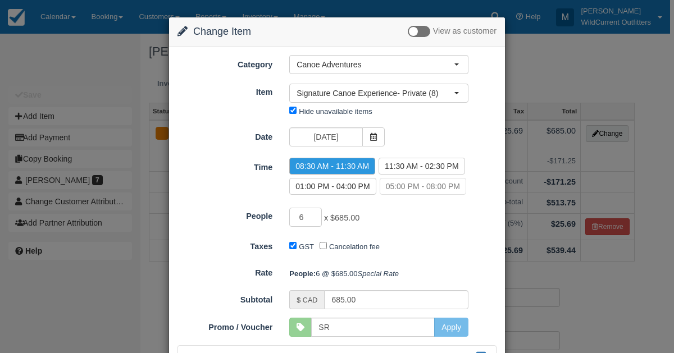
click at [626, 172] on div "Change Item Add Item View as customer Category Canoe Adventures Canoe Adventure…" at bounding box center [337, 176] width 674 height 353
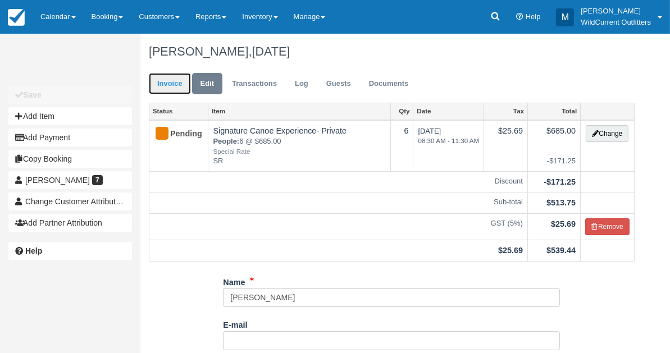
click at [166, 84] on link "Invoice" at bounding box center [170, 84] width 42 height 22
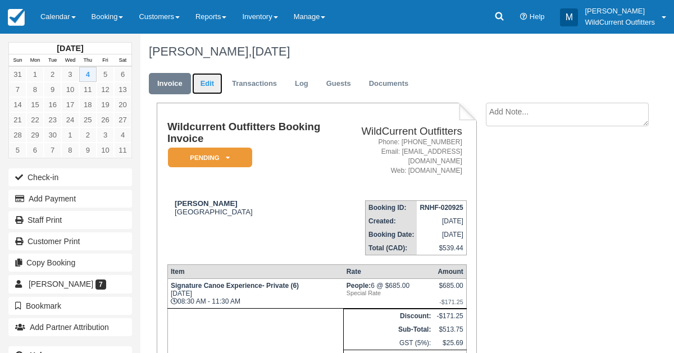
click at [203, 81] on link "Edit" at bounding box center [207, 84] width 30 height 22
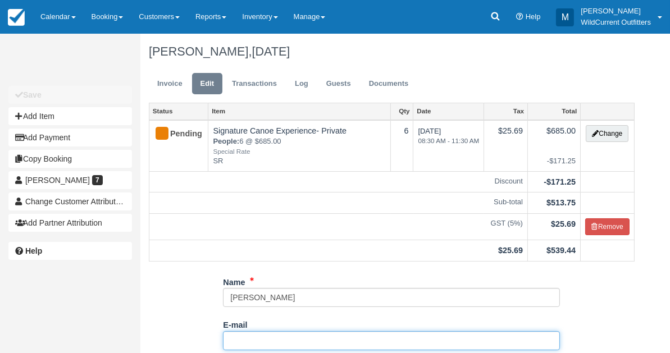
click at [243, 336] on input "E-mail" at bounding box center [391, 340] width 337 height 19
paste input "<travellingpals@gmail.com"
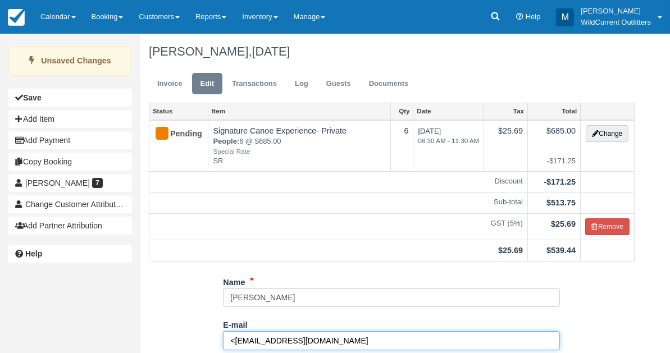
click at [235, 341] on input "<travellingpals@gmail.com" at bounding box center [391, 340] width 337 height 19
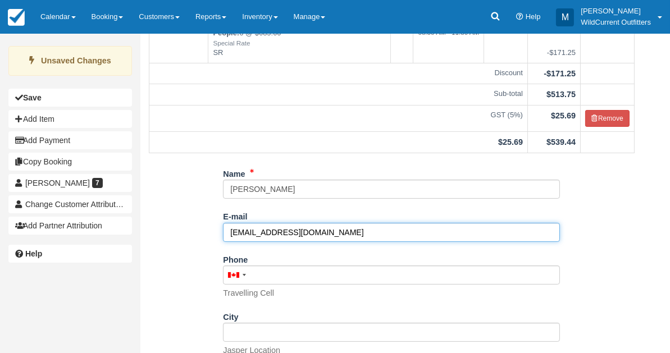
scroll to position [215, 0]
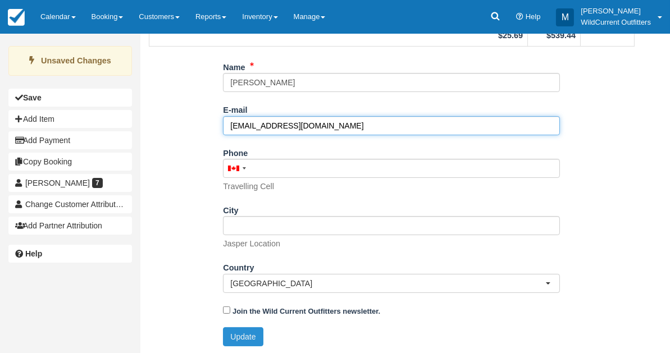
type input "travellingpals@gmail.com"
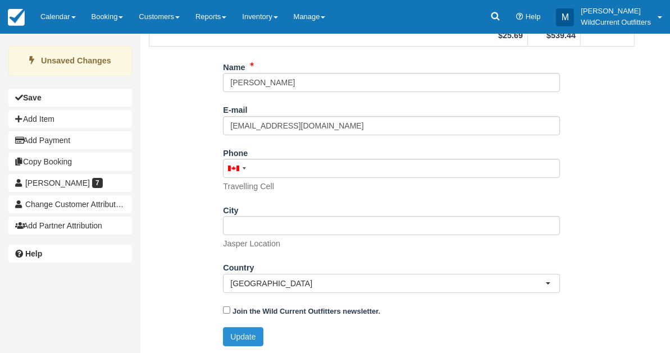
click at [243, 334] on button "Update" at bounding box center [243, 336] width 40 height 19
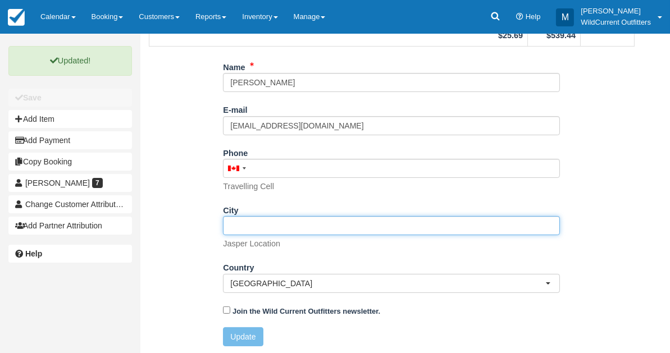
click at [249, 231] on input "City" at bounding box center [391, 225] width 337 height 19
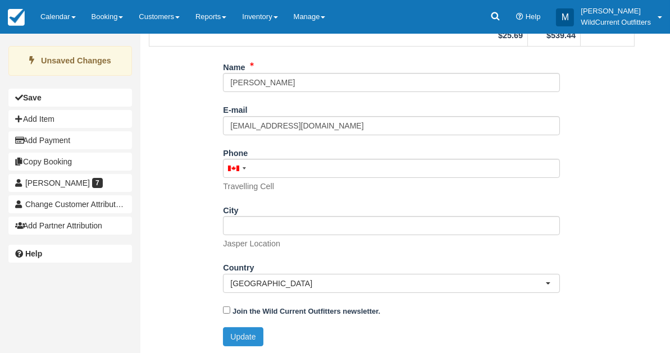
click at [240, 336] on button "Update" at bounding box center [243, 336] width 40 height 19
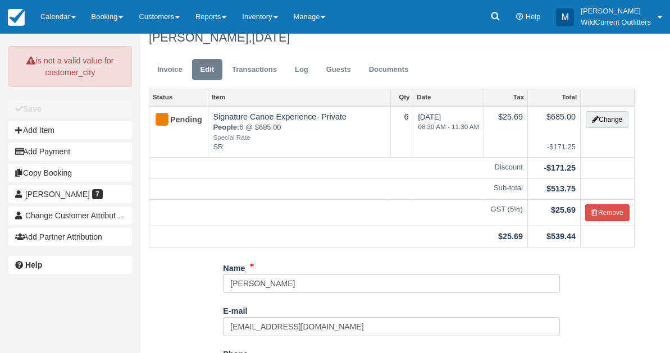
scroll to position [0, 0]
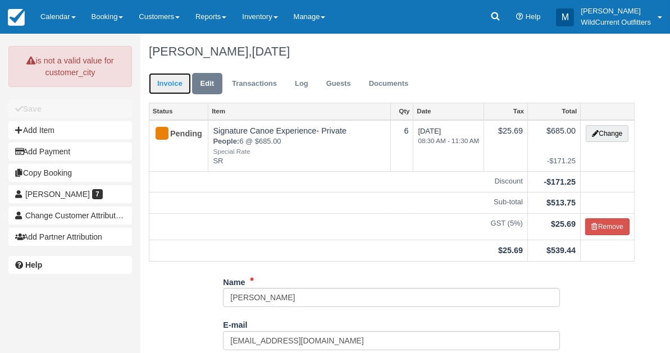
click at [177, 91] on link "Invoice" at bounding box center [170, 84] width 42 height 22
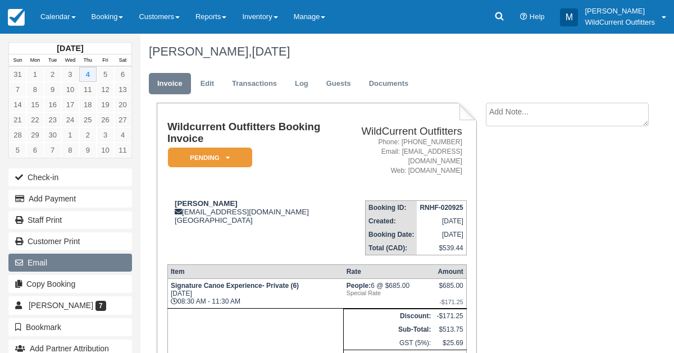
click at [47, 255] on button "Email" at bounding box center [69, 263] width 123 height 18
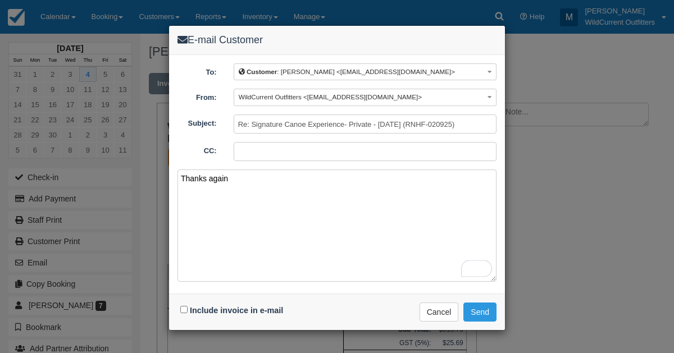
type textarea "Thanks again"
click at [183, 303] on div "Include invoice in e-mail" at bounding box center [232, 311] width 111 height 16
click at [184, 309] on input "Include invoice in e-mail" at bounding box center [183, 309] width 7 height 7
checkbox input "true"
click at [474, 305] on button "Send" at bounding box center [479, 312] width 33 height 19
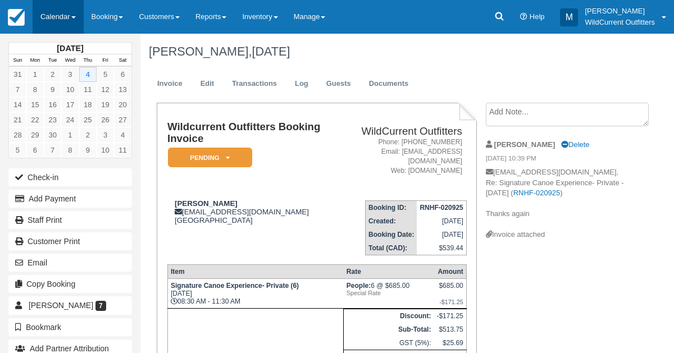
click at [62, 17] on link "Calendar" at bounding box center [58, 17] width 51 height 34
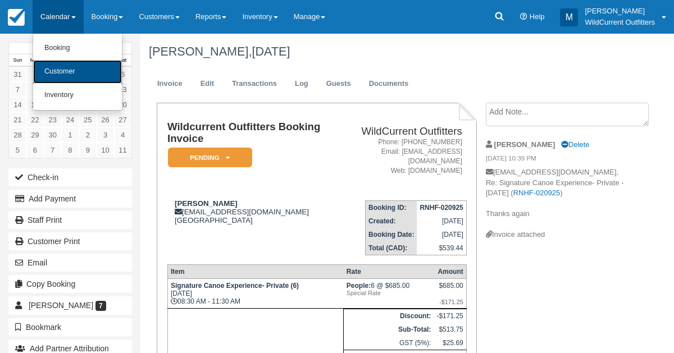
click at [61, 63] on link "Customer" at bounding box center [77, 72] width 89 height 24
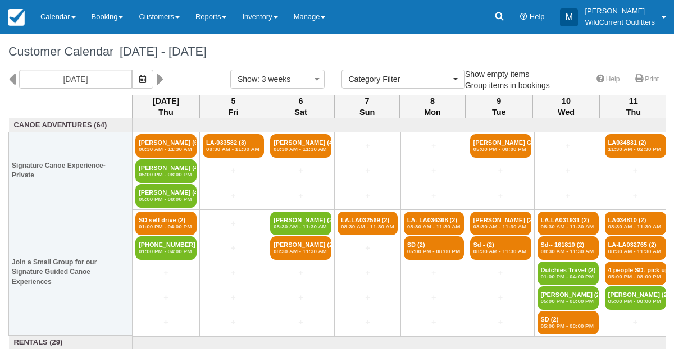
select select
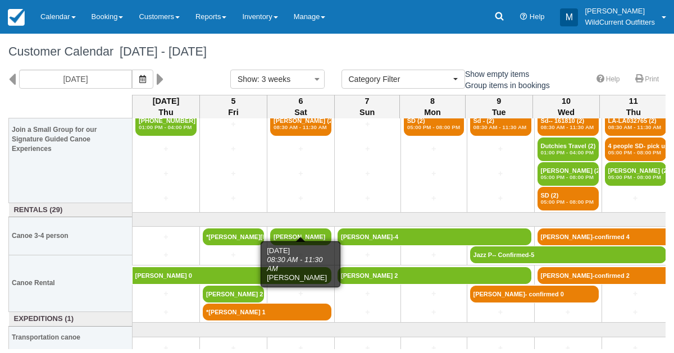
scroll to position [132, 0]
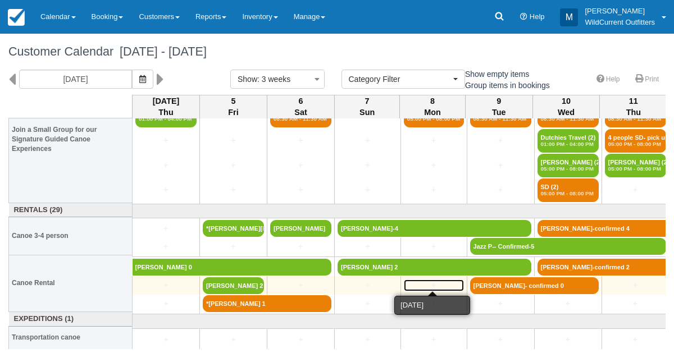
click at [431, 280] on link "+" at bounding box center [434, 286] width 60 height 12
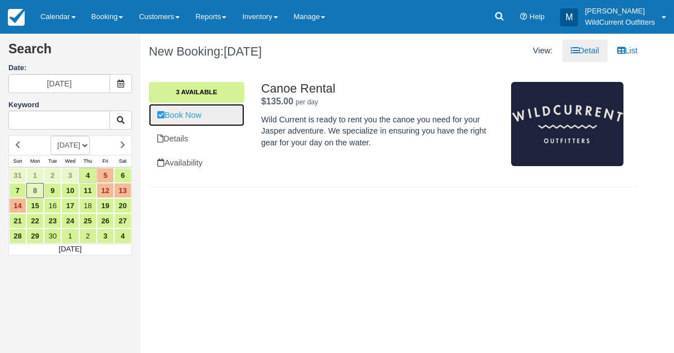
click at [192, 106] on link "Book Now" at bounding box center [196, 115] width 95 height 23
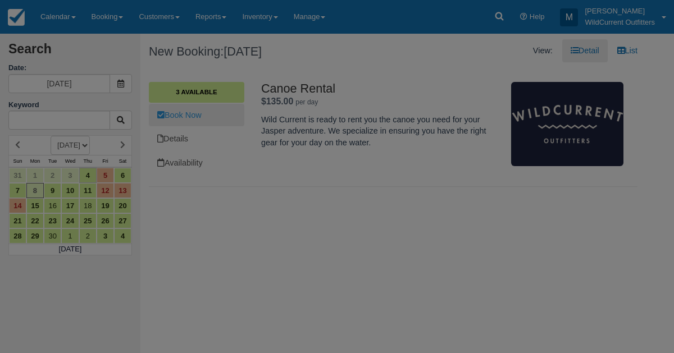
click at [0, 0] on label "Start" at bounding box center [0, 0] width 0 height 0
click at [0, 0] on input "[DATE]" at bounding box center [0, 0] width 0 height 0
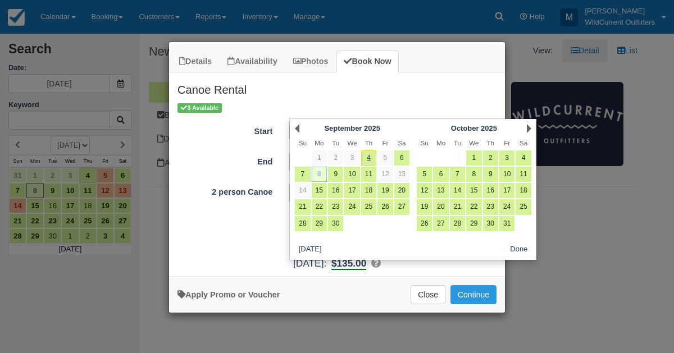
click at [317, 174] on link "8" at bounding box center [318, 174] width 15 height 15
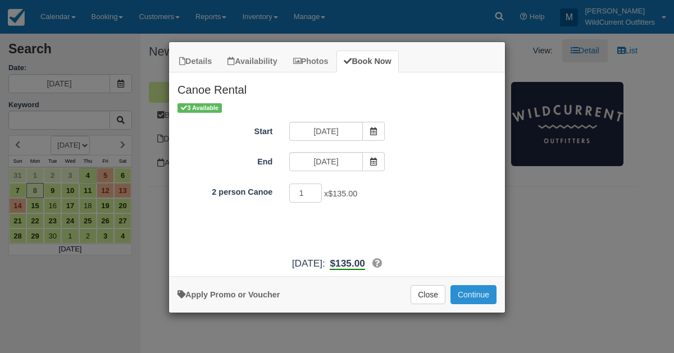
click at [472, 288] on button "Continue" at bounding box center [473, 294] width 46 height 19
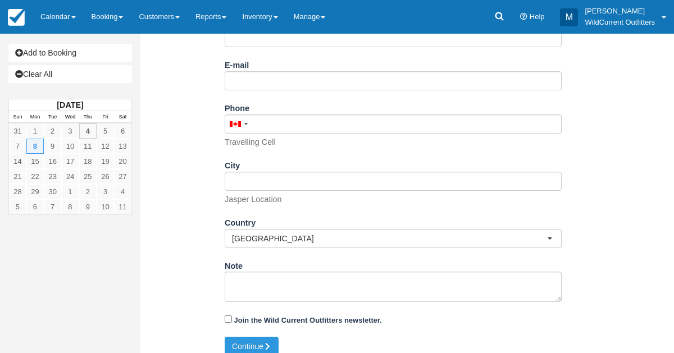
scroll to position [219, 0]
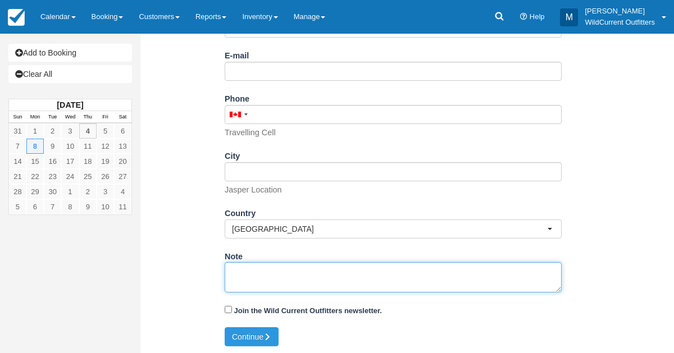
click at [254, 279] on textarea "Note" at bounding box center [393, 277] width 337 height 30
paste textarea "Name: Mathilde Duchemin Email: mathilde7.duchemin@gmail.com Which day would you…"
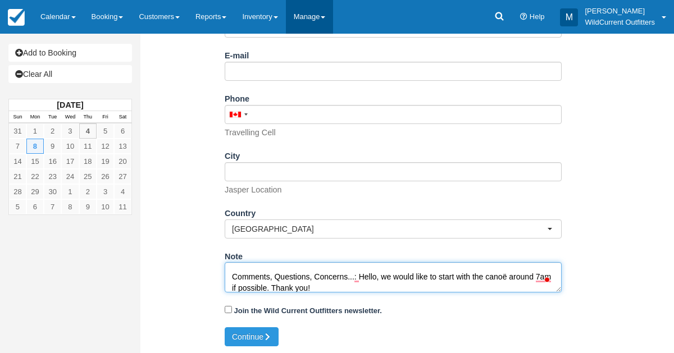
scroll to position [107, 0]
type textarea "Name: Mathilde Duchemin Email: mathilde7.duchemin@gmail.com Which day would you…"
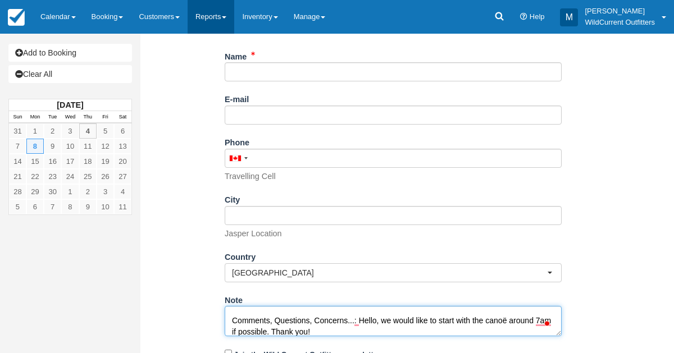
scroll to position [174, 0]
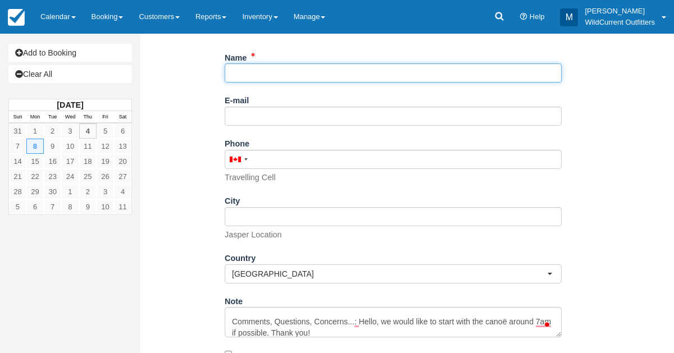
click at [238, 69] on input "Name" at bounding box center [393, 72] width 337 height 19
paste input "Mathilde Duchemin"
type input "Mathilde Duchemin"
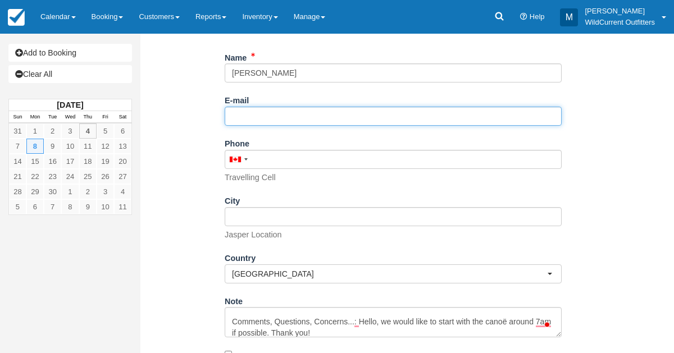
click at [250, 118] on input "E-mail" at bounding box center [393, 116] width 337 height 19
paste input "mathilde7.duchemin@gmail.com"
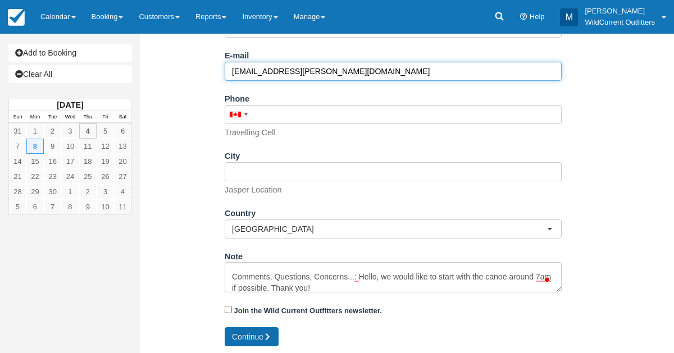
type input "mathilde7.duchemin@gmail.com"
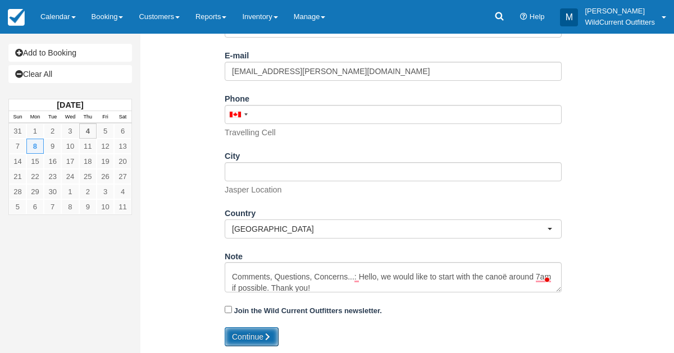
click at [251, 336] on button "Continue" at bounding box center [252, 336] width 54 height 19
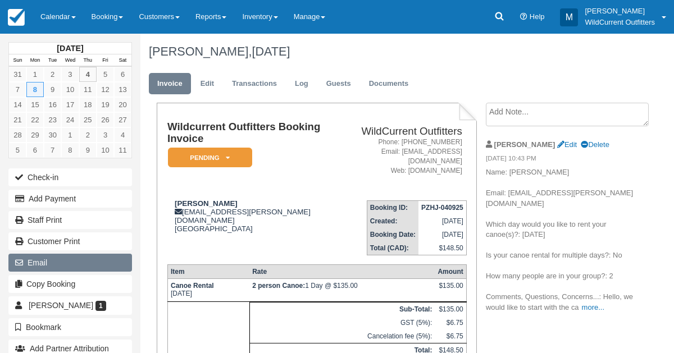
click at [78, 254] on button "Email" at bounding box center [69, 263] width 123 height 18
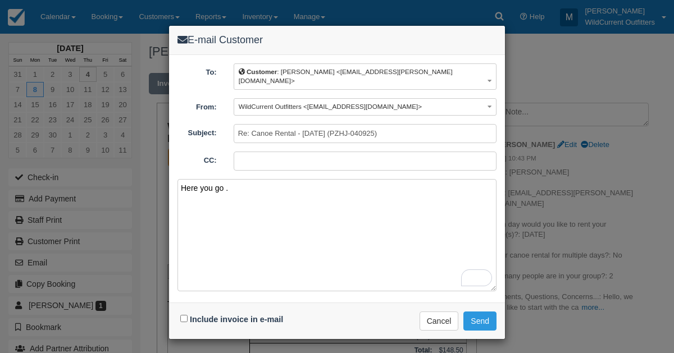
type textarea "Here you go ."
click at [186, 315] on input "Include invoice in e-mail" at bounding box center [183, 318] width 7 height 7
checkbox input "true"
click at [475, 316] on button "Send" at bounding box center [479, 320] width 33 height 19
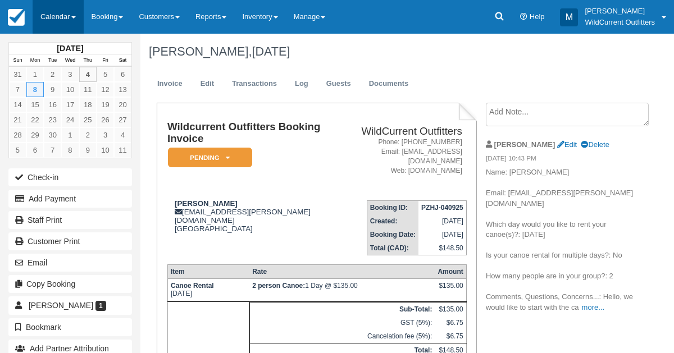
click at [49, 14] on link "Calendar" at bounding box center [58, 17] width 51 height 34
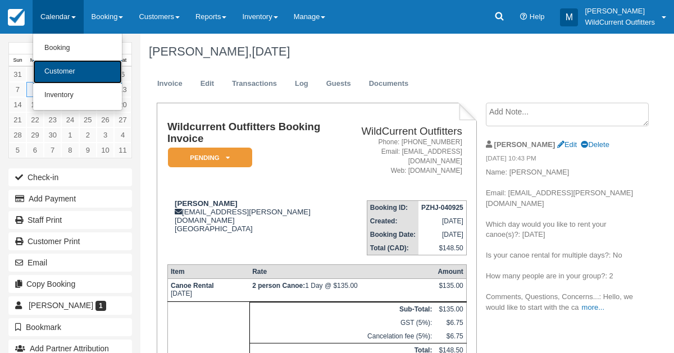
click at [61, 72] on link "Customer" at bounding box center [77, 72] width 89 height 24
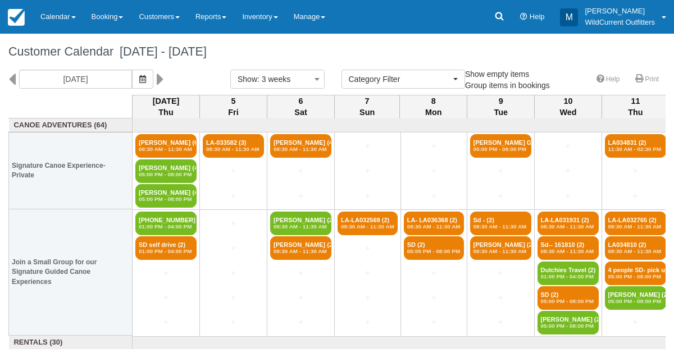
select select
click at [146, 81] on icon "button" at bounding box center [142, 79] width 7 height 8
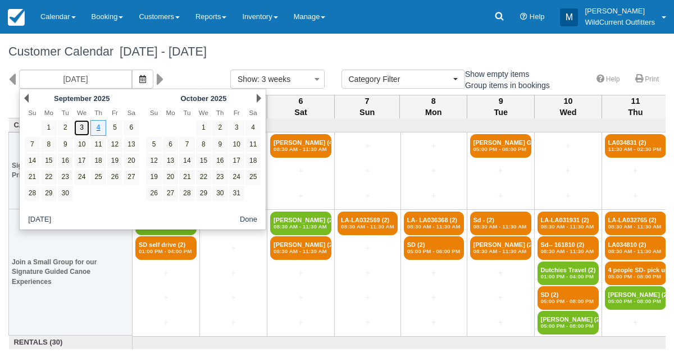
click at [80, 132] on link "3" at bounding box center [81, 127] width 15 height 15
type input "[DATE]"
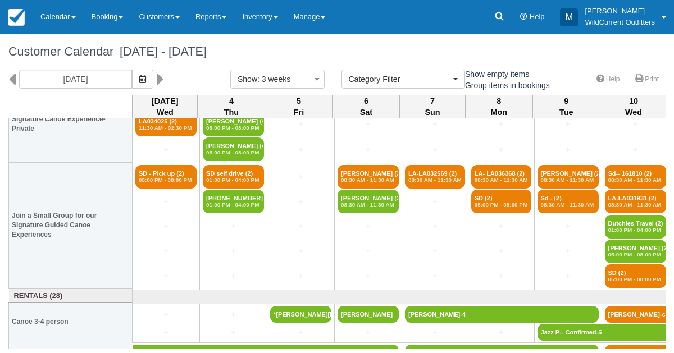
scroll to position [28, 0]
